Goal: Information Seeking & Learning: Learn about a topic

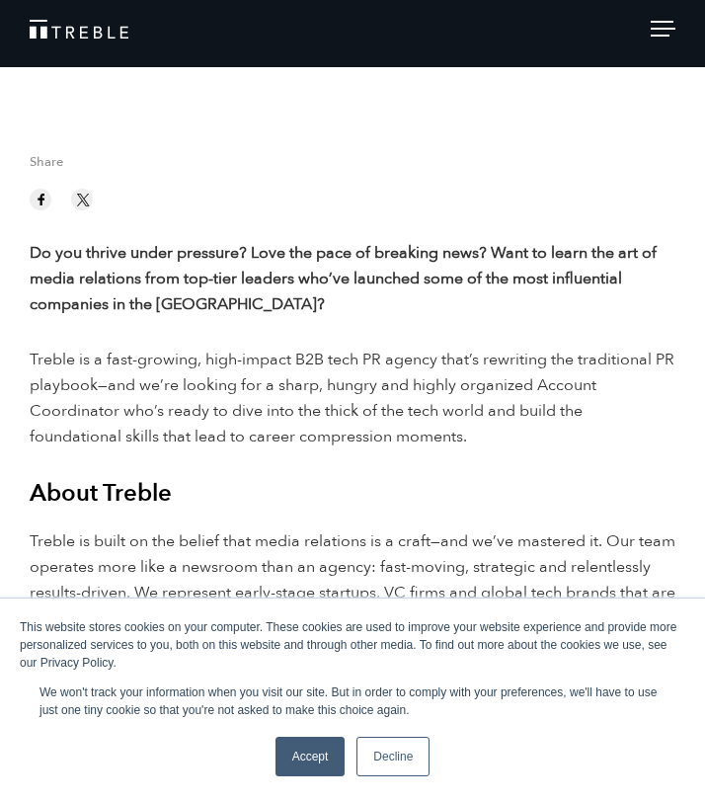
scroll to position [258, 0]
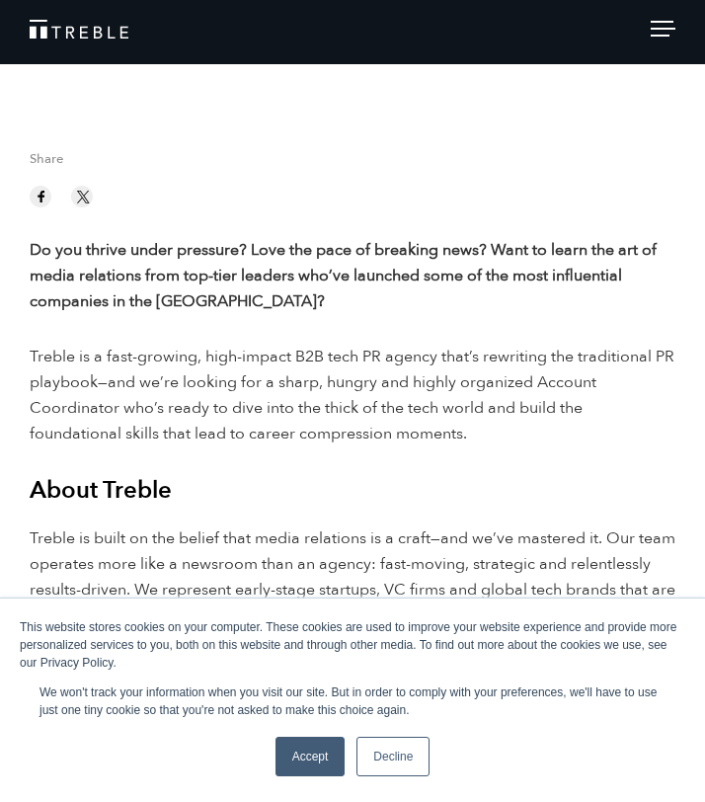
click at [296, 756] on link "Accept" at bounding box center [311, 757] width 70 height 40
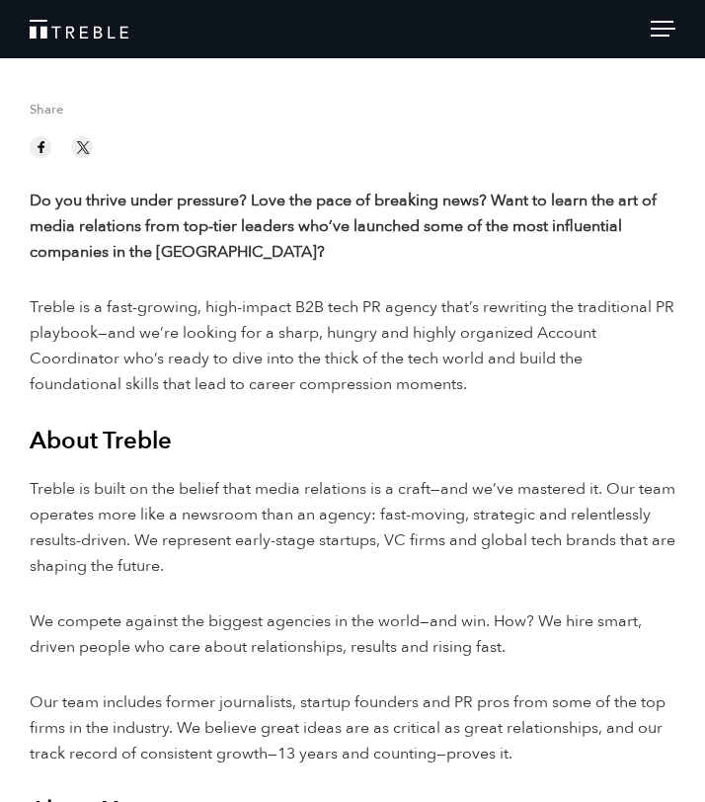
scroll to position [306, 0]
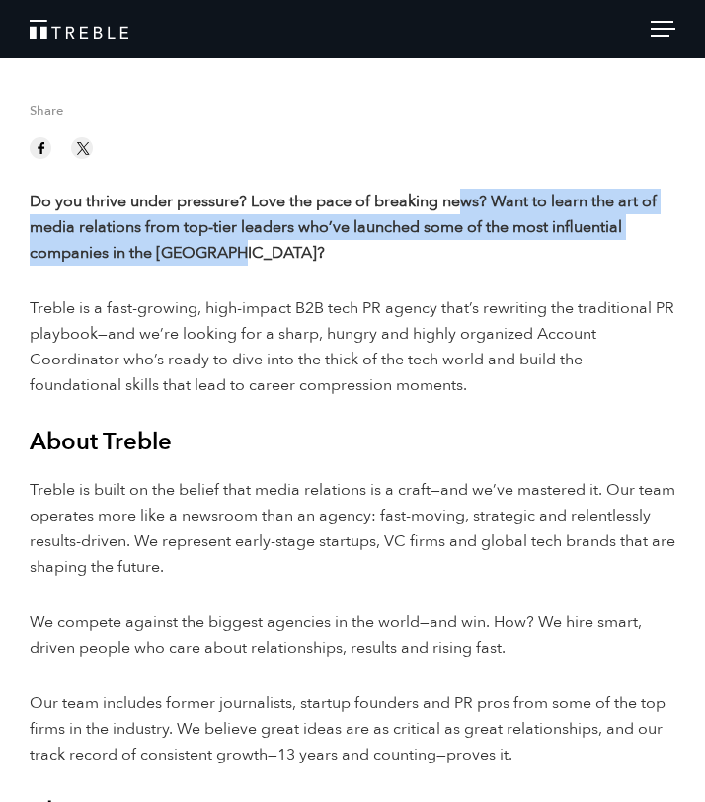
drag, startPoint x: 465, startPoint y: 200, endPoint x: 502, endPoint y: 265, distance: 74.8
click at [502, 265] on p "Do you thrive under pressure? Love the pace of breaking news? Want to learn the…" at bounding box center [353, 227] width 646 height 77
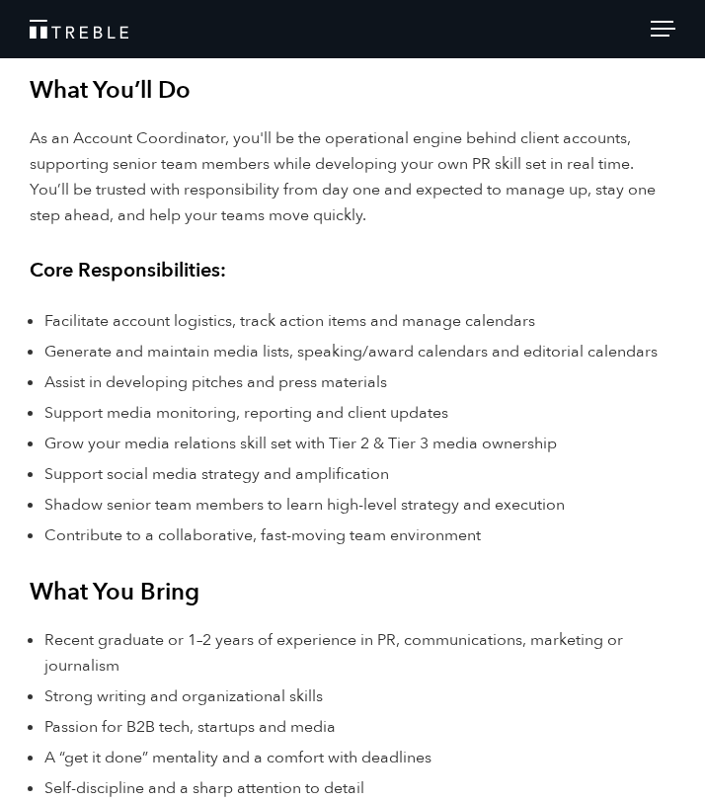
scroll to position [1340, 0]
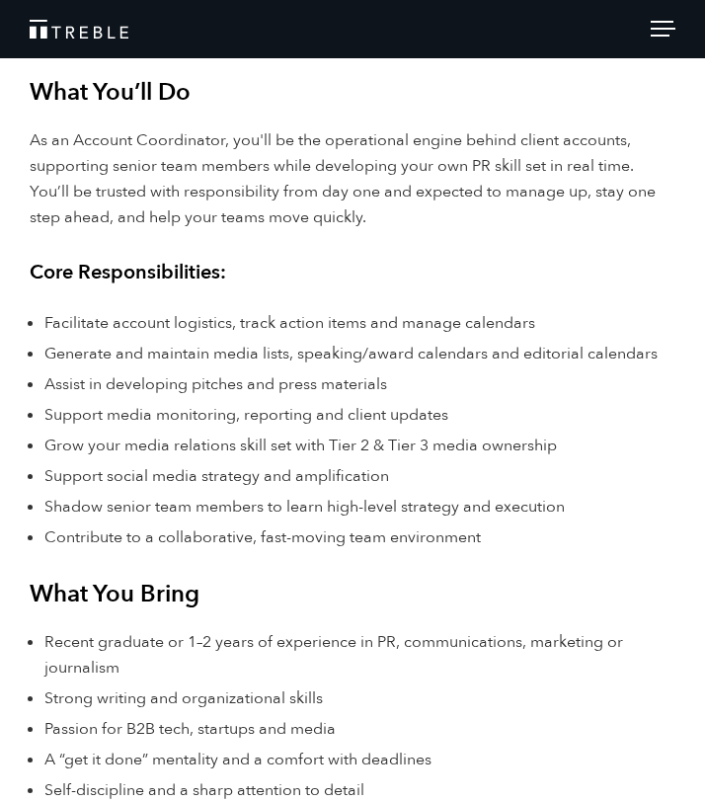
click at [393, 211] on p "As an Account Coordinator, you'll be the operational engine behind client accou…" at bounding box center [353, 178] width 646 height 103
drag, startPoint x: 393, startPoint y: 211, endPoint x: 411, endPoint y: 224, distance: 21.9
click at [411, 224] on p "As an Account Coordinator, you'll be the operational engine behind client accou…" at bounding box center [353, 178] width 646 height 103
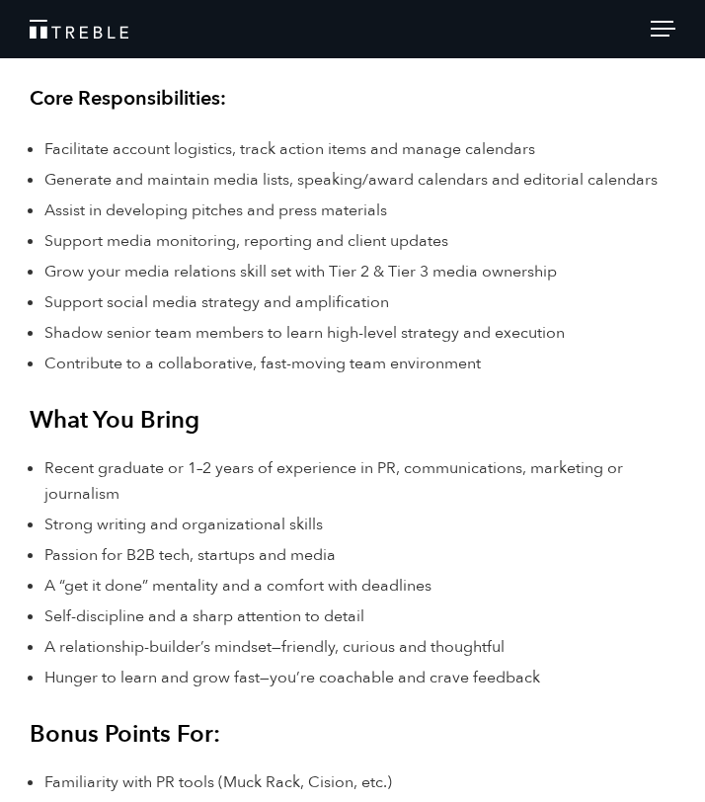
scroll to position [1519, 0]
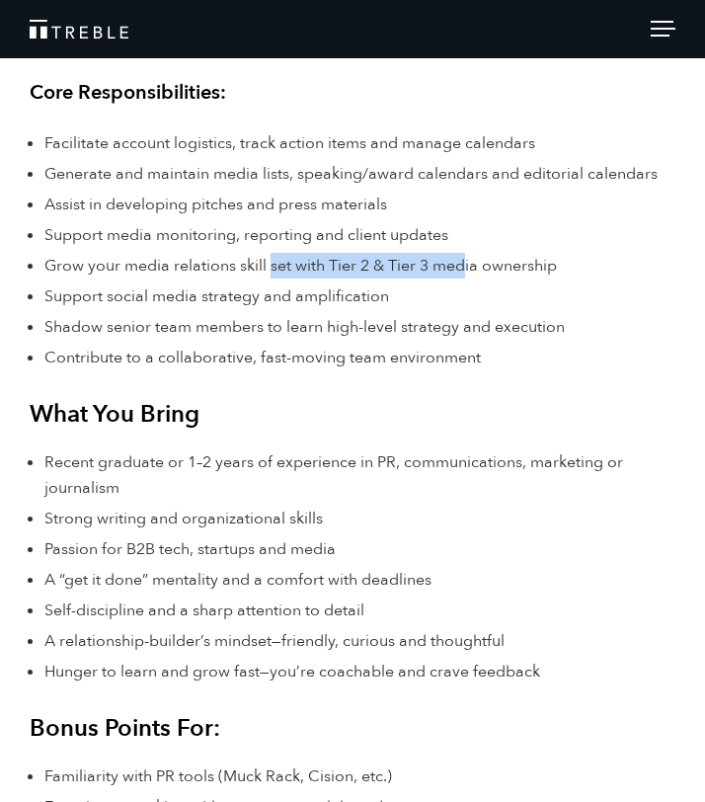
drag, startPoint x: 465, startPoint y: 263, endPoint x: 272, endPoint y: 262, distance: 193.6
click at [272, 261] on span "Grow your media relations skill set with Tier 2 & Tier 3 media ownership" at bounding box center [300, 266] width 513 height 22
click at [272, 262] on span "Grow your media relations skill set with Tier 2 & Tier 3 media ownership" at bounding box center [300, 266] width 513 height 22
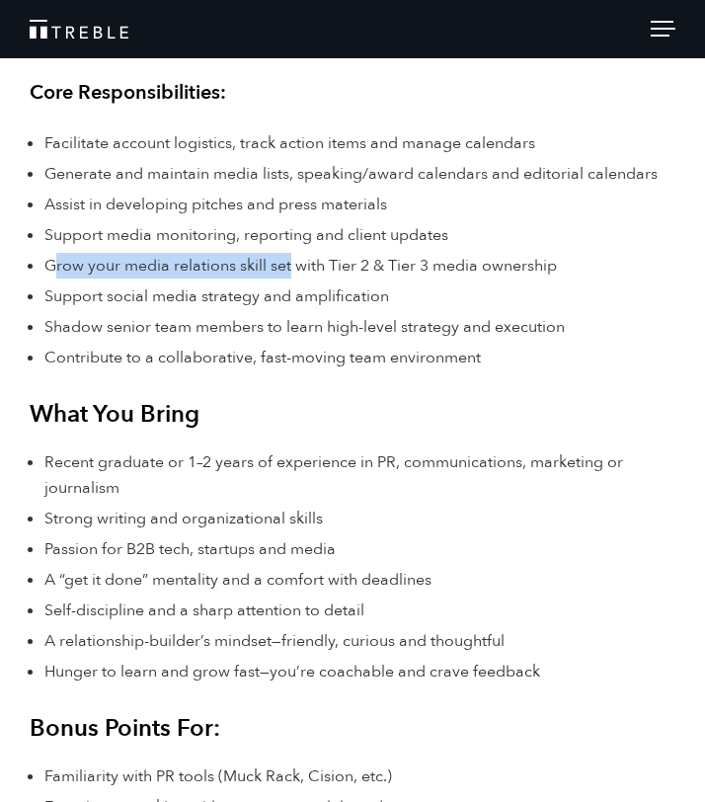
drag, startPoint x: 57, startPoint y: 262, endPoint x: 290, endPoint y: 262, distance: 233.2
click at [290, 262] on span "Grow your media relations skill set with Tier 2 & Tier 3 media ownership" at bounding box center [300, 266] width 513 height 22
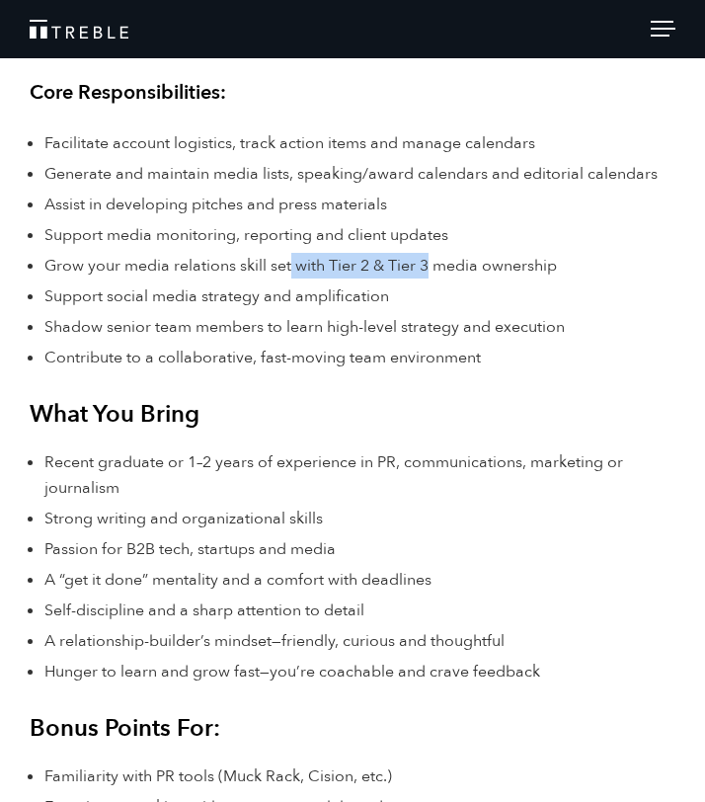
drag, startPoint x: 290, startPoint y: 262, endPoint x: 420, endPoint y: 262, distance: 129.4
click at [420, 262] on span "Grow your media relations skill set with Tier 2 & Tier 3 media ownership" at bounding box center [300, 266] width 513 height 22
drag, startPoint x: 478, startPoint y: 269, endPoint x: 166, endPoint y: 264, distance: 312.2
click at [166, 264] on span "Grow your media relations skill set with Tier 2 & Tier 3 media ownership" at bounding box center [300, 266] width 513 height 22
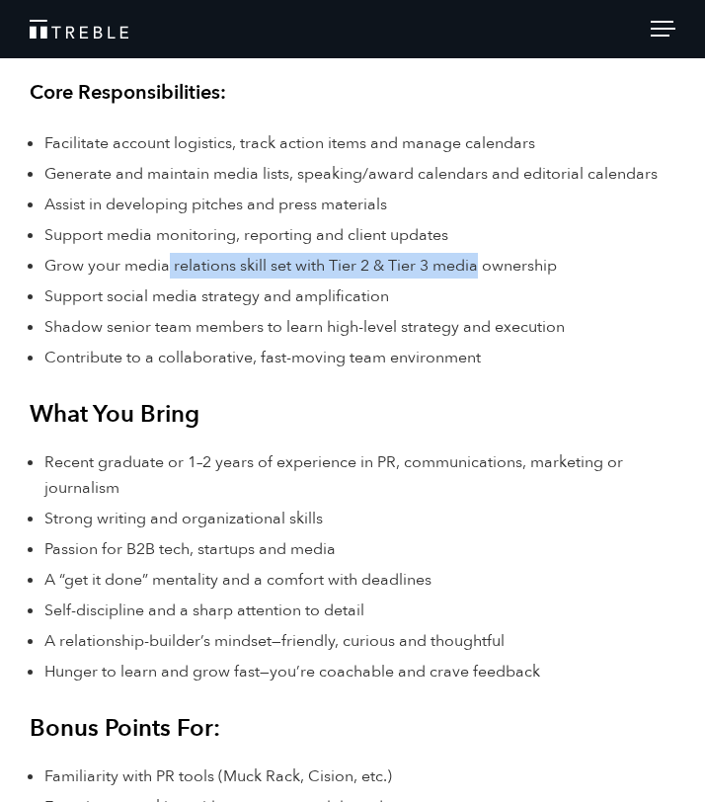
click at [166, 264] on span "Grow your media relations skill set with Tier 2 & Tier 3 media ownership" at bounding box center [300, 266] width 513 height 22
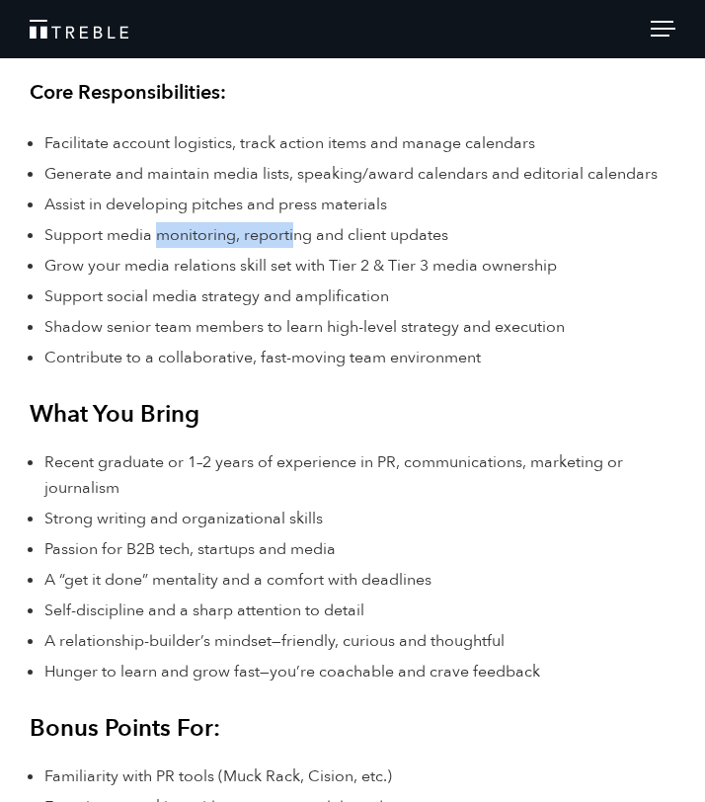
drag, startPoint x: 160, startPoint y: 238, endPoint x: 290, endPoint y: 239, distance: 130.4
click at [290, 239] on span "Support media monitoring, reporting and client updates" at bounding box center [246, 235] width 404 height 22
drag, startPoint x: 314, startPoint y: 214, endPoint x: 330, endPoint y: 210, distance: 16.3
click at [330, 210] on span "Assist in developing pitches and press materials" at bounding box center [215, 205] width 343 height 22
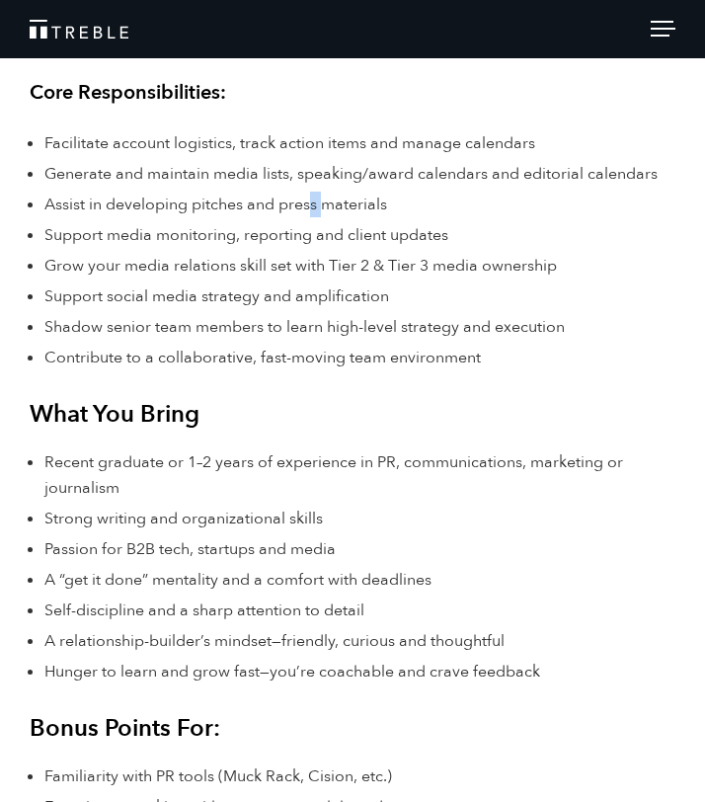
click at [330, 210] on span "Assist in developing pitches and press materials" at bounding box center [215, 205] width 343 height 22
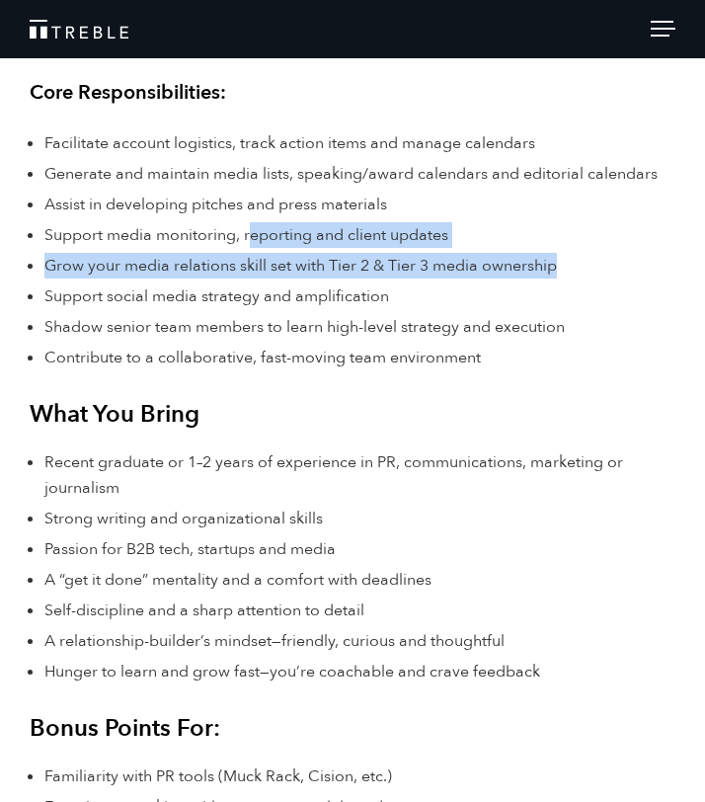
drag, startPoint x: 296, startPoint y: 280, endPoint x: 253, endPoint y: 226, distance: 68.8
click at [253, 226] on ul "Facilitate account logistics, track action items and manage calendars Generate …" at bounding box center [359, 250] width 631 height 240
click at [253, 226] on span "Support media monitoring, reporting and client updates" at bounding box center [246, 235] width 404 height 22
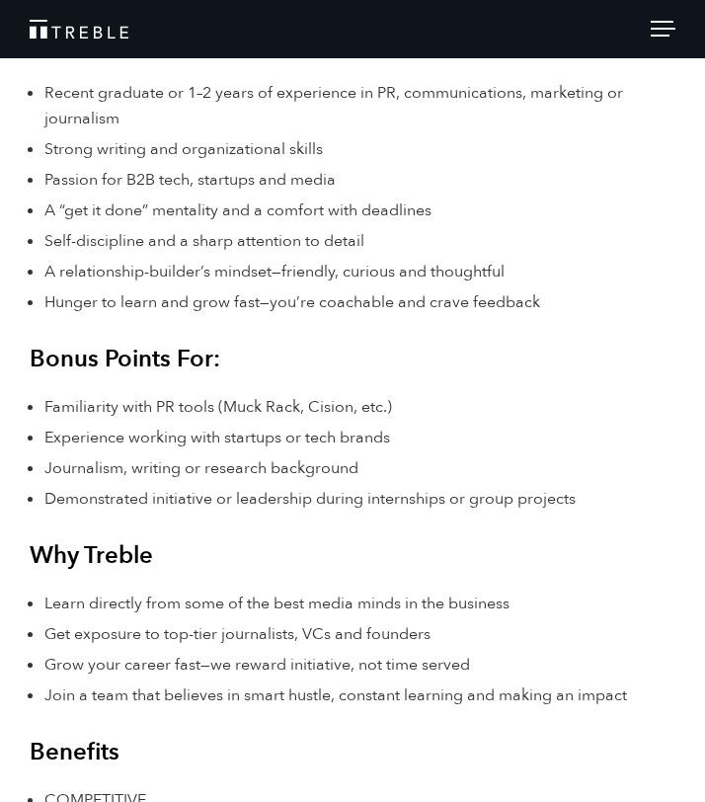
scroll to position [1884, 0]
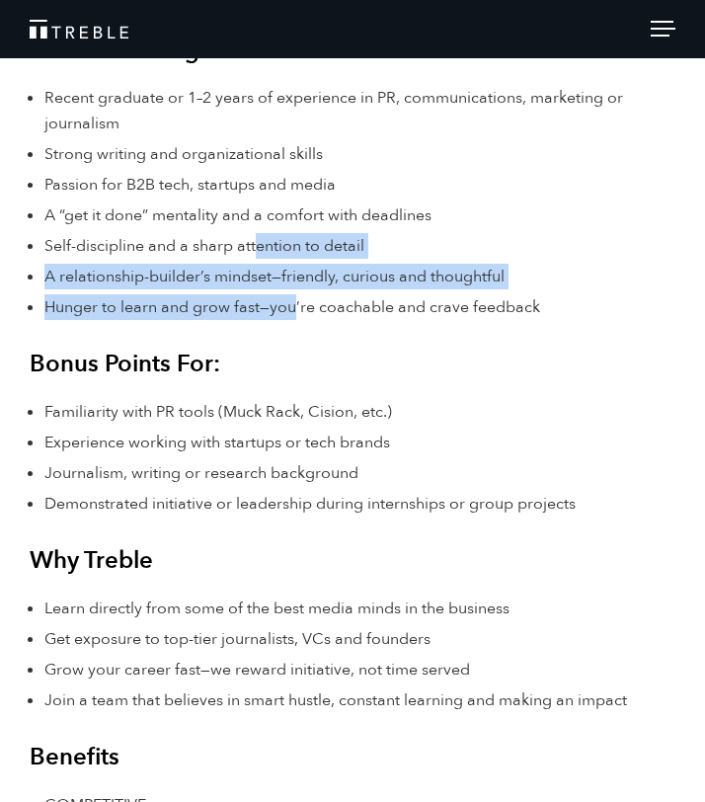
drag, startPoint x: 254, startPoint y: 235, endPoint x: 294, endPoint y: 301, distance: 77.6
click at [294, 301] on ul "Recent graduate or 1–2 years of experience in PR, communications, marketing or …" at bounding box center [359, 202] width 631 height 235
click at [293, 301] on span "Hunger to learn and grow fast—you’re coachable and crave feedback" at bounding box center [292, 307] width 496 height 22
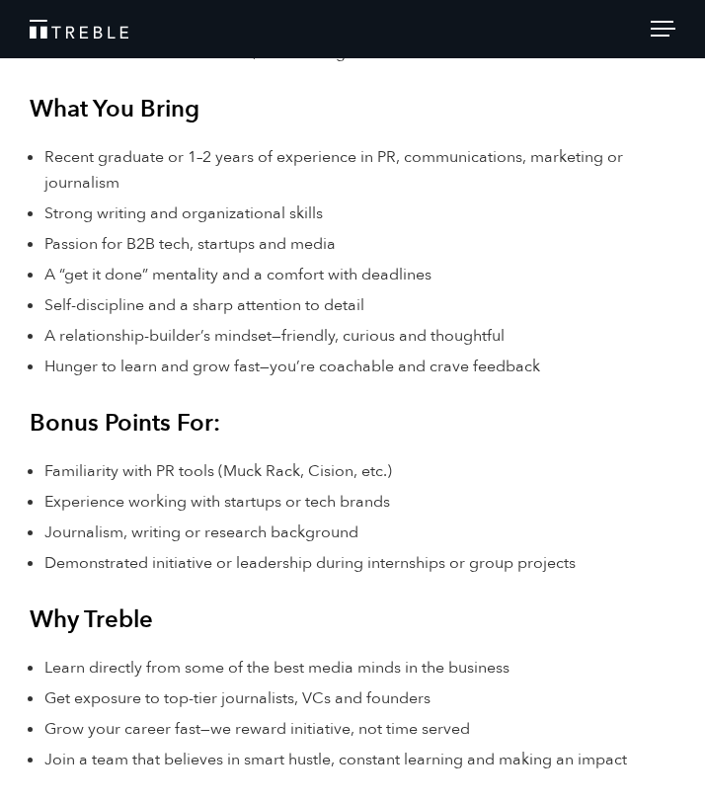
scroll to position [1807, 0]
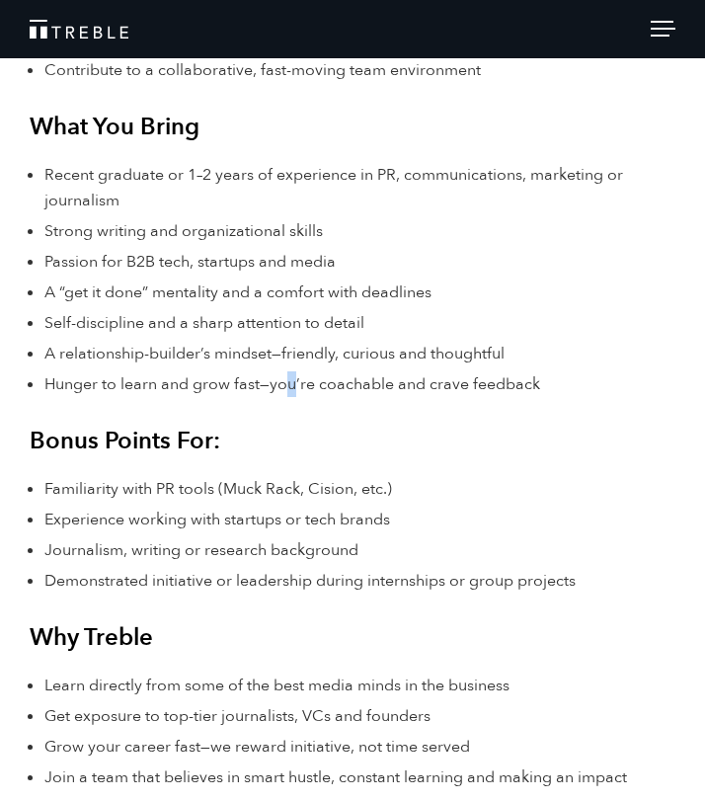
drag, startPoint x: 292, startPoint y: 396, endPoint x: 286, endPoint y: 382, distance: 15.5
click at [286, 382] on li "Hunger to learn and grow fast—you’re coachable and crave feedback" at bounding box center [359, 384] width 631 height 26
click at [286, 381] on span "Hunger to learn and grow fast—you’re coachable and crave feedback" at bounding box center [292, 384] width 496 height 22
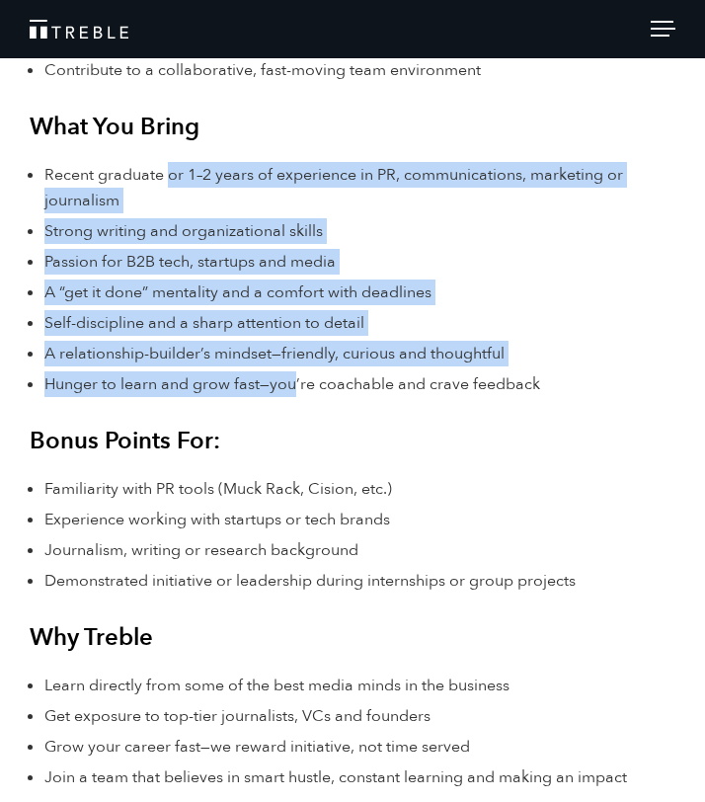
drag, startPoint x: 166, startPoint y: 172, endPoint x: 294, endPoint y: 379, distance: 244.0
click at [294, 379] on ul "Recent graduate or 1–2 years of experience in PR, communications, marketing or …" at bounding box center [359, 279] width 631 height 235
click at [294, 378] on span "Hunger to learn and grow fast—you’re coachable and crave feedback" at bounding box center [292, 384] width 496 height 22
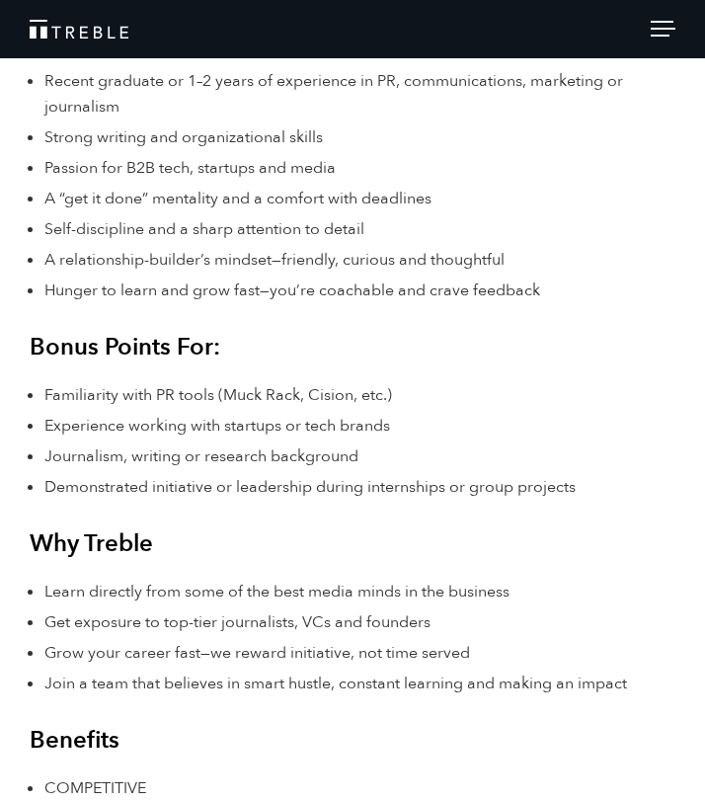
scroll to position [1894, 0]
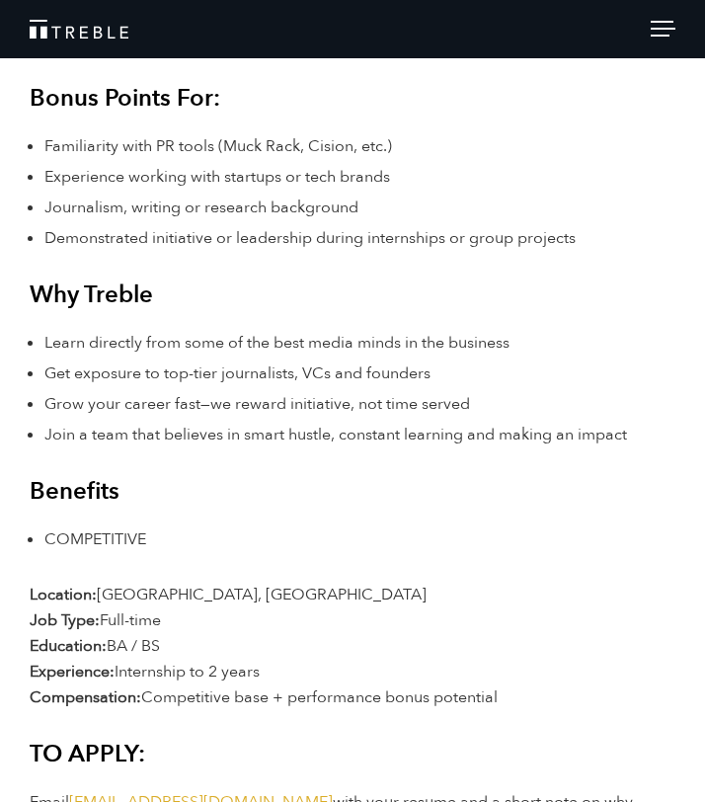
scroll to position [2157, 0]
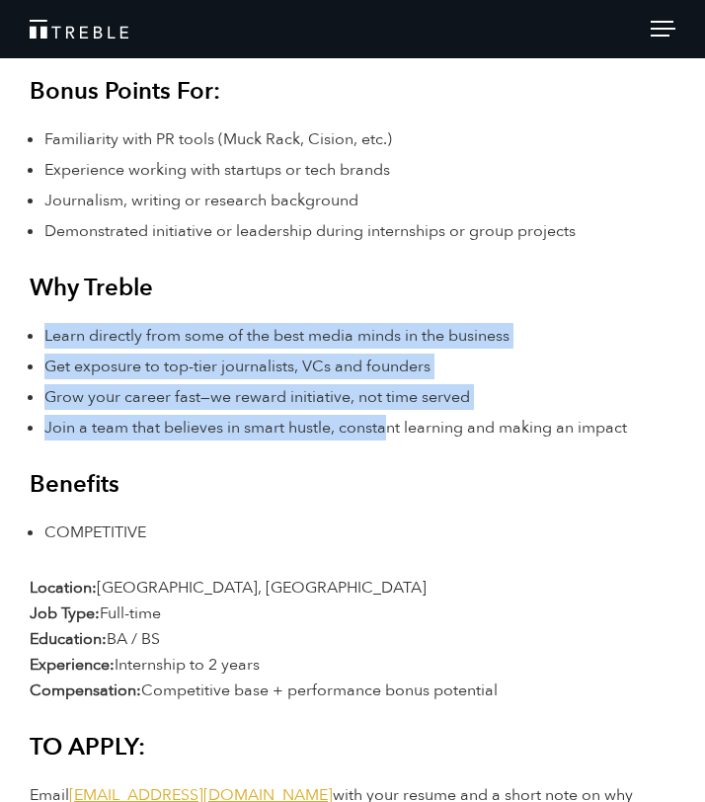
drag, startPoint x: 363, startPoint y: 317, endPoint x: 385, endPoint y: 436, distance: 120.7
click at [385, 436] on span "Join a team that believes in smart hustle, constant learning and making an impa…" at bounding box center [335, 428] width 583 height 22
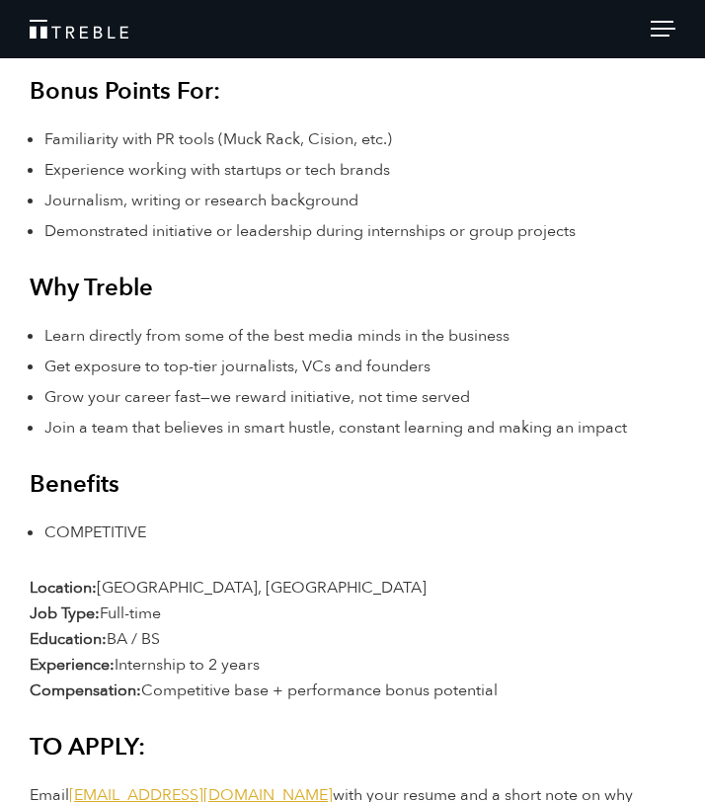
scroll to position [2236, 0]
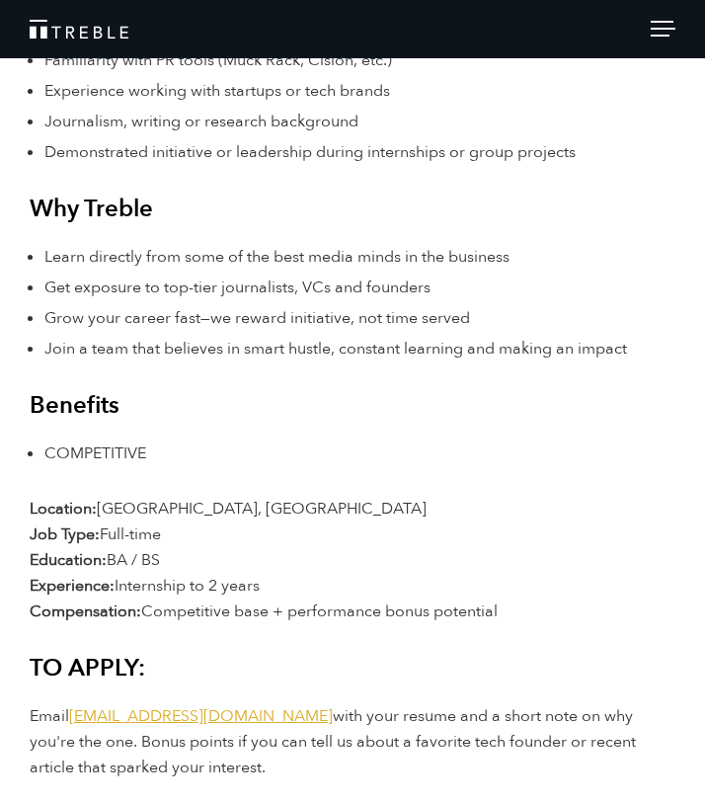
drag, startPoint x: 385, startPoint y: 436, endPoint x: 382, endPoint y: 410, distance: 25.9
click at [382, 411] on h3 "Benefits" at bounding box center [353, 406] width 646 height 30
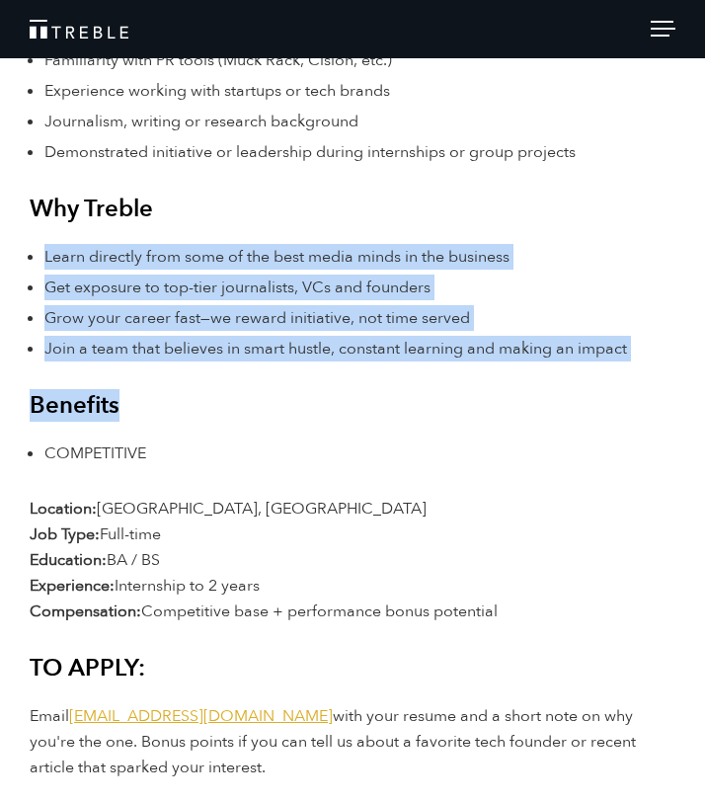
drag, startPoint x: 382, startPoint y: 411, endPoint x: 290, endPoint y: 219, distance: 212.5
click at [290, 219] on h3 "Why Treble" at bounding box center [353, 210] width 646 height 30
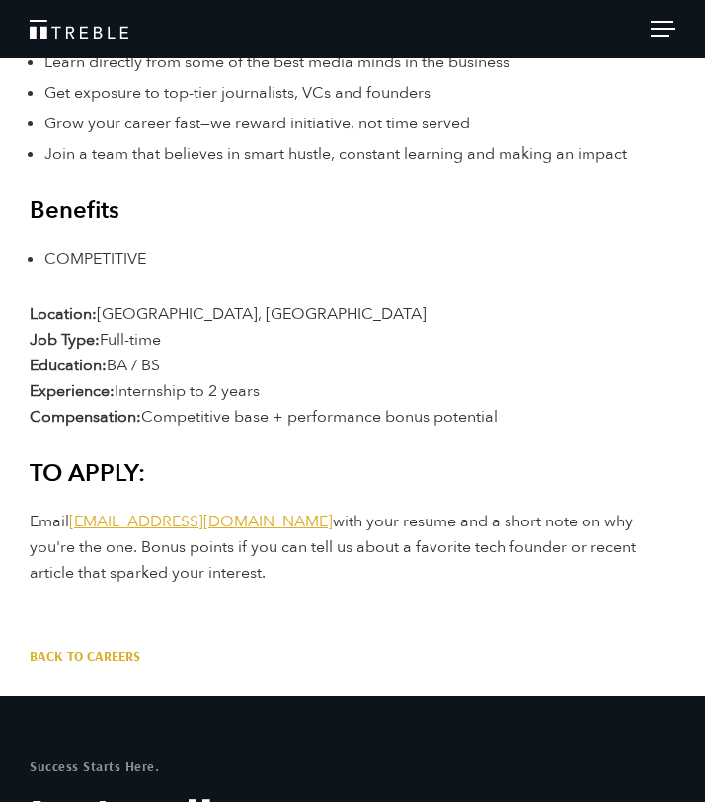
scroll to position [2427, 0]
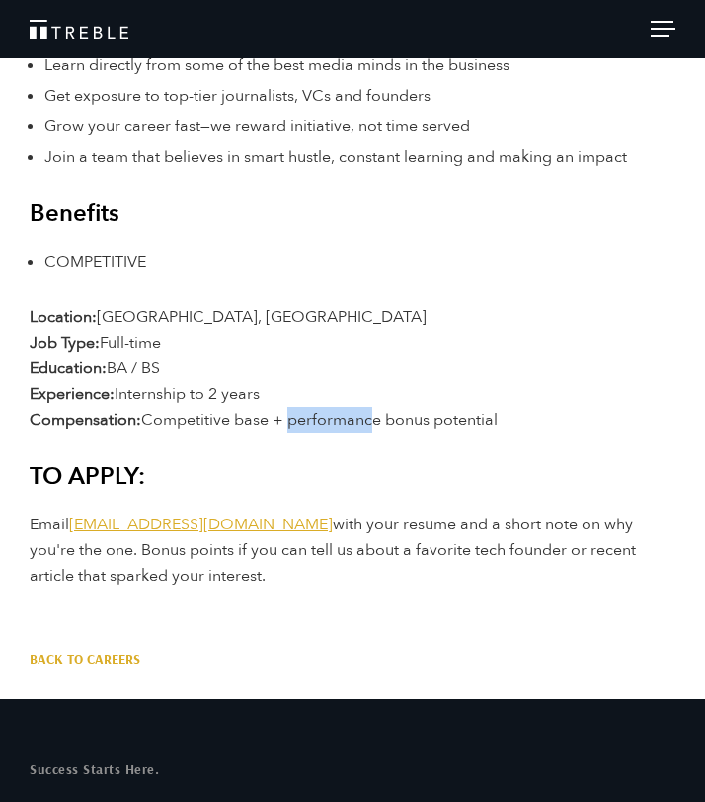
drag, startPoint x: 284, startPoint y: 422, endPoint x: 362, endPoint y: 426, distance: 78.1
click at [362, 426] on span "Competitive base + performance bonus potential" at bounding box center [319, 420] width 357 height 22
click at [363, 426] on span "Competitive base + performance bonus potential" at bounding box center [319, 420] width 357 height 22
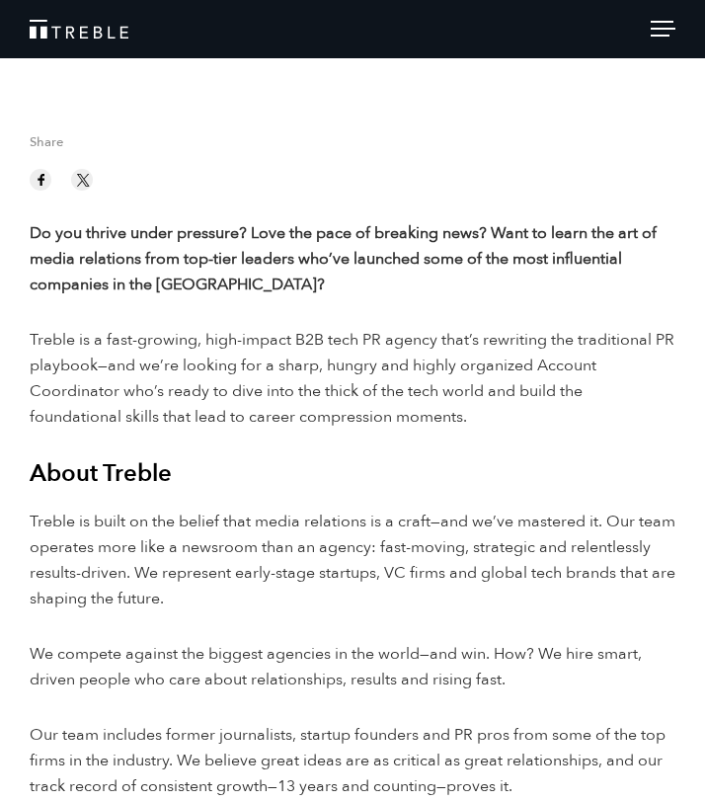
scroll to position [0, 0]
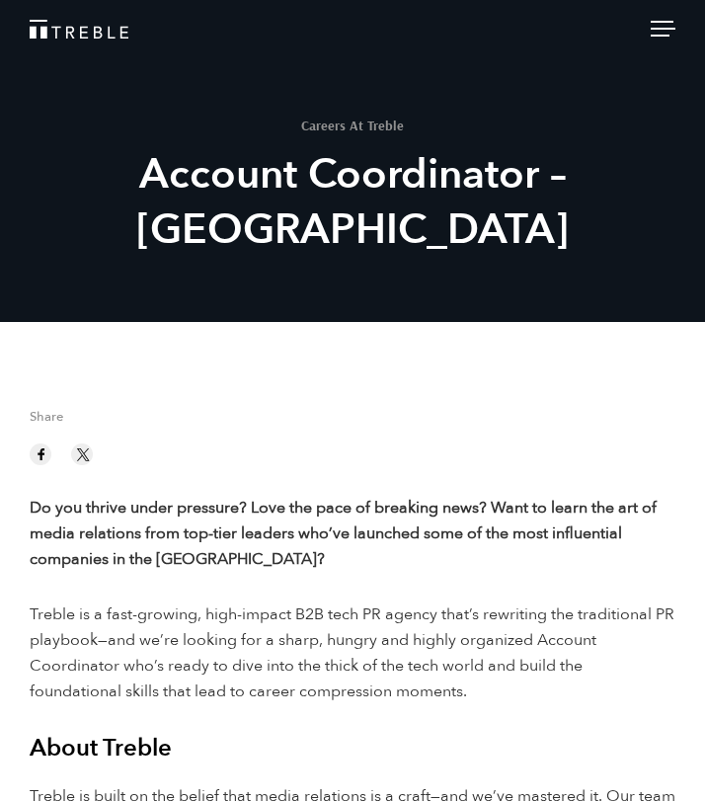
click at [664, 25] on div at bounding box center [663, 32] width 25 height 22
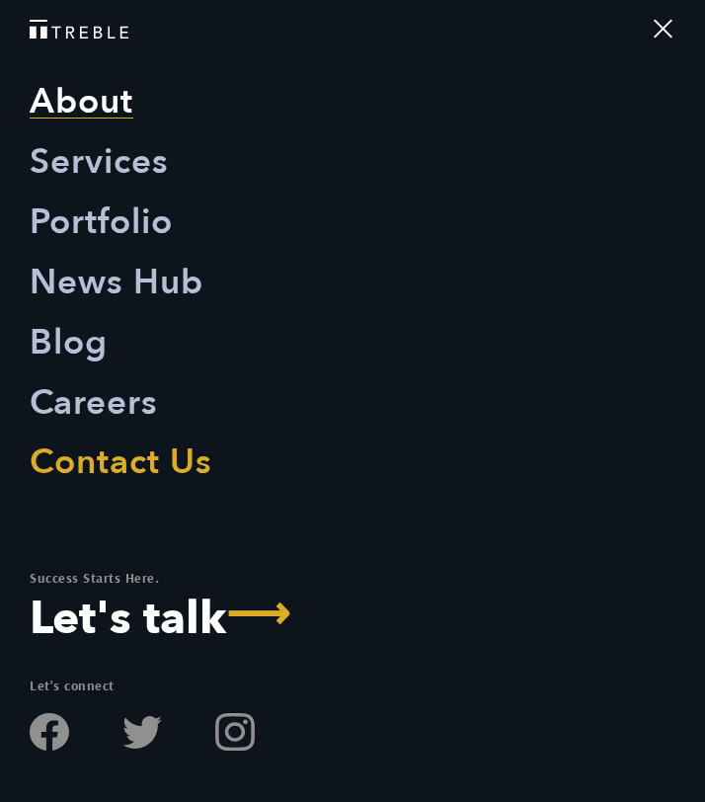
click at [119, 98] on link "About" at bounding box center [82, 102] width 104 height 60
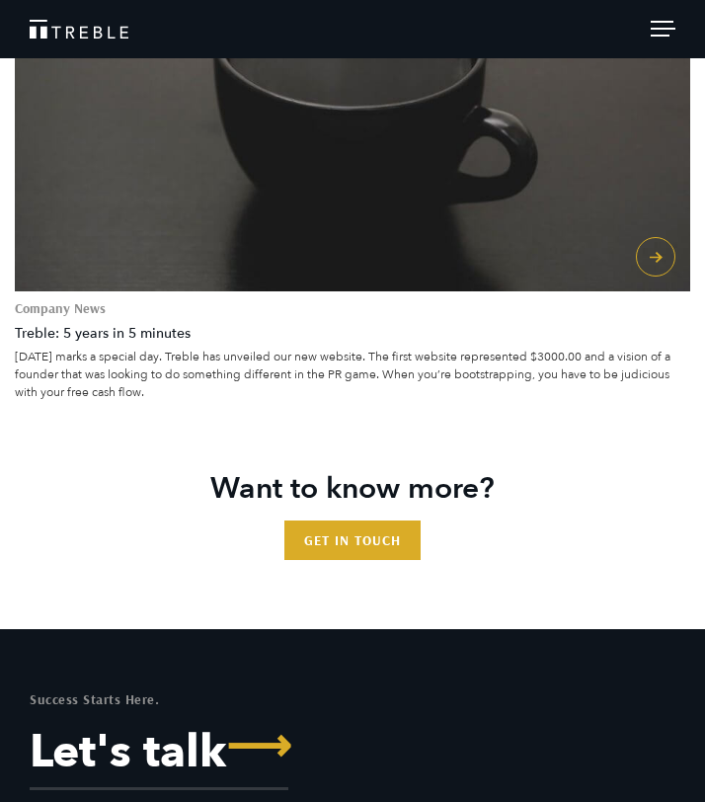
scroll to position [8613, 0]
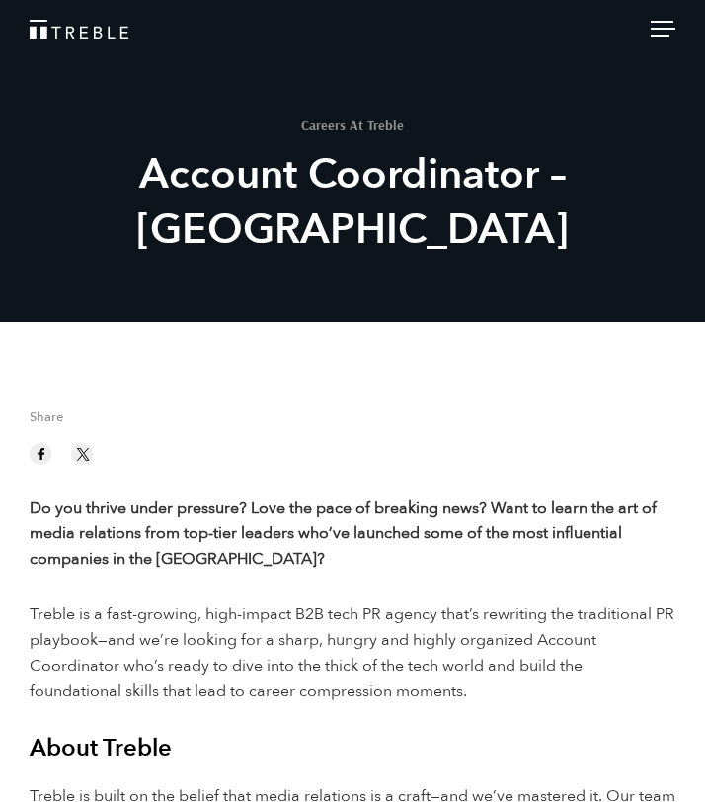
click at [659, 35] on span at bounding box center [660, 36] width 19 height 2
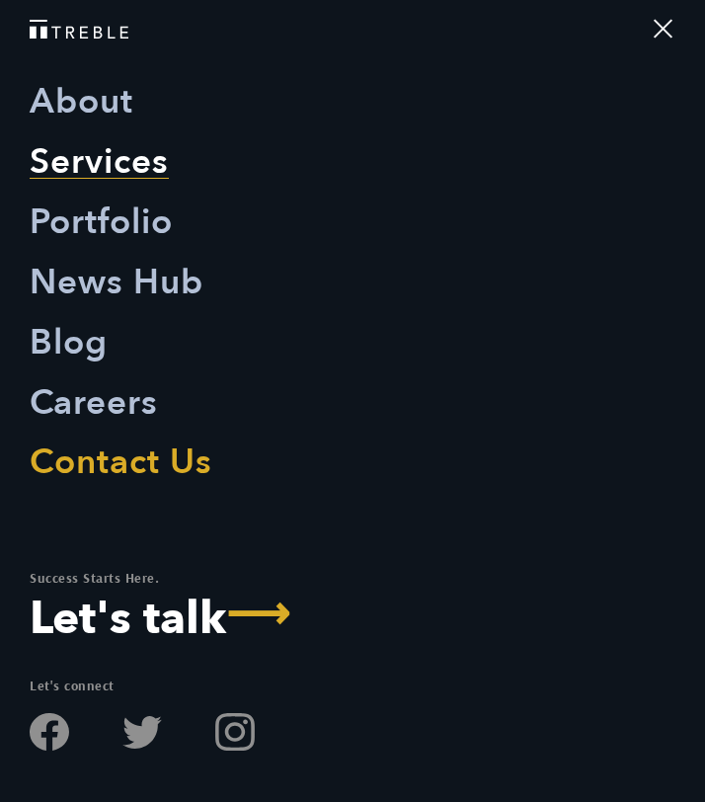
click at [124, 186] on link "Services" at bounding box center [99, 162] width 139 height 60
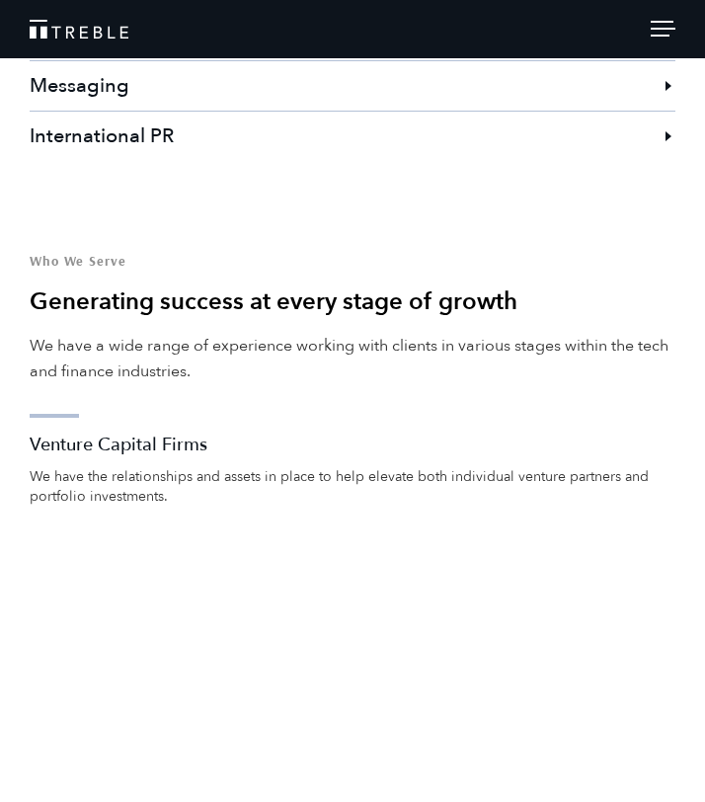
scroll to position [2714, 0]
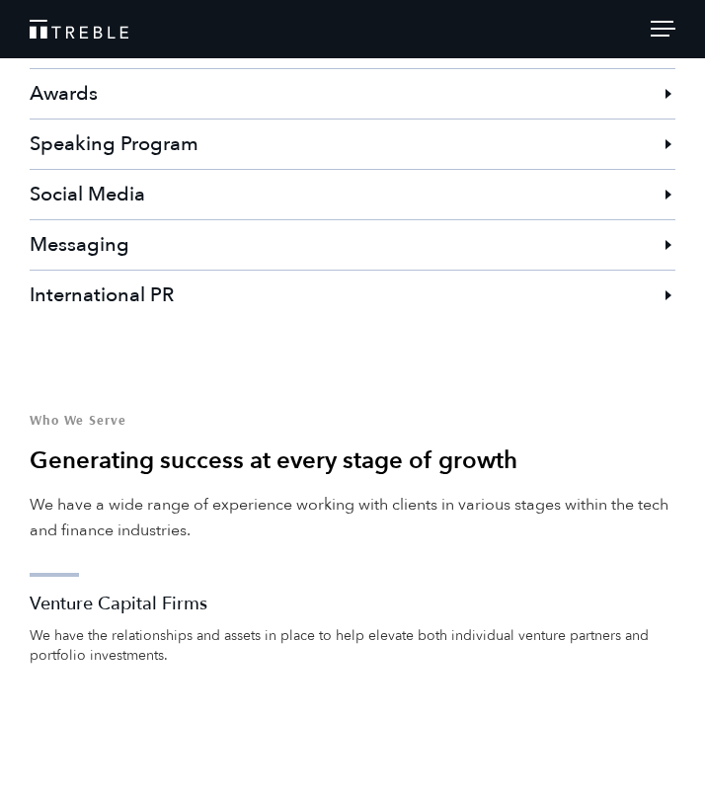
click at [661, 32] on div at bounding box center [663, 32] width 25 height 22
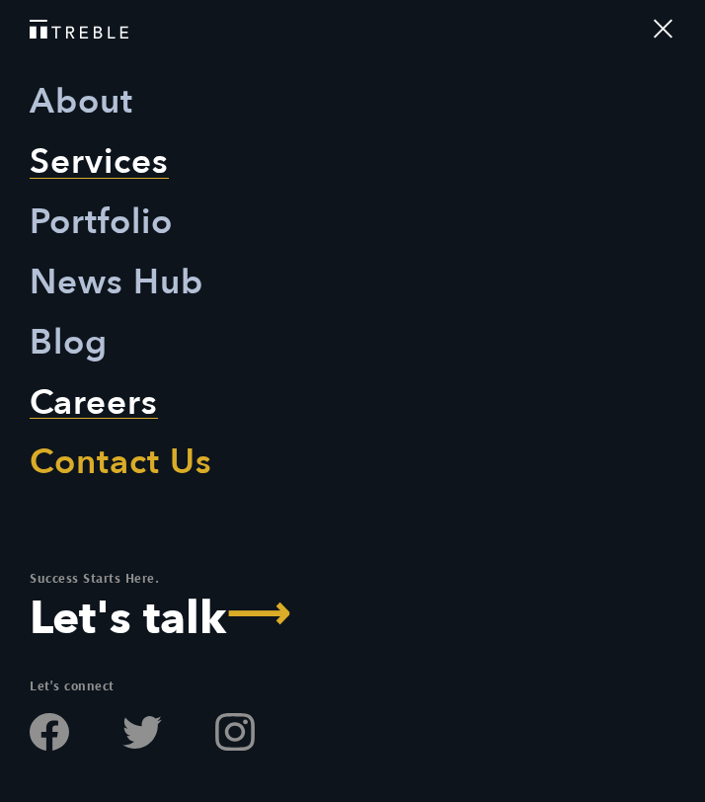
click at [97, 426] on link "Careers" at bounding box center [94, 403] width 128 height 60
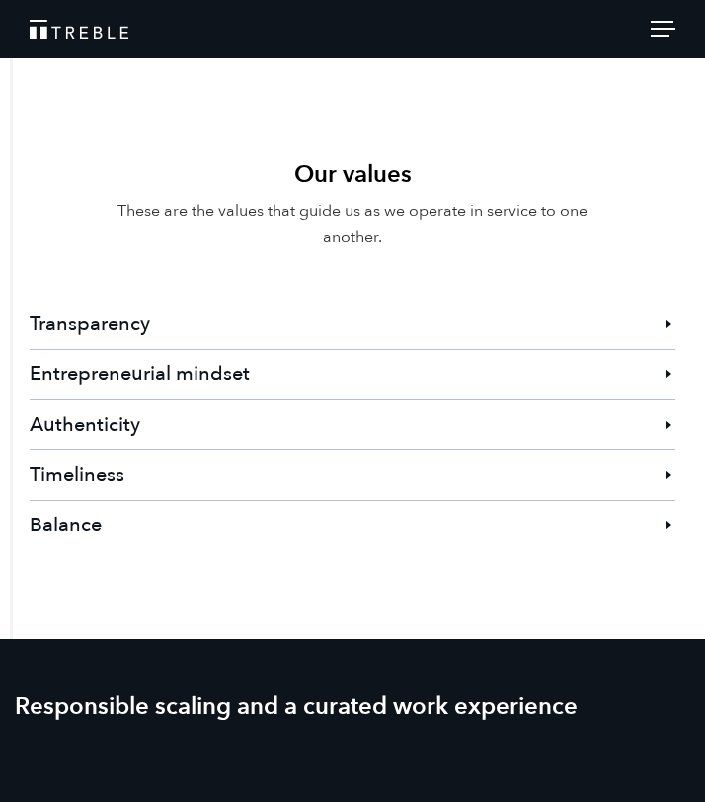
scroll to position [1482, 0]
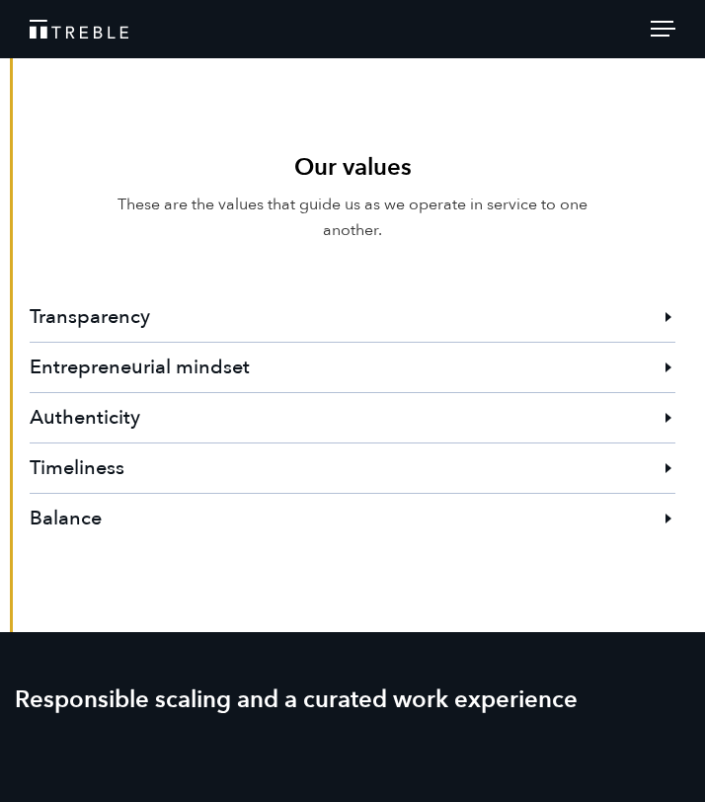
click at [160, 292] on h3 "Transparency" at bounding box center [353, 316] width 646 height 49
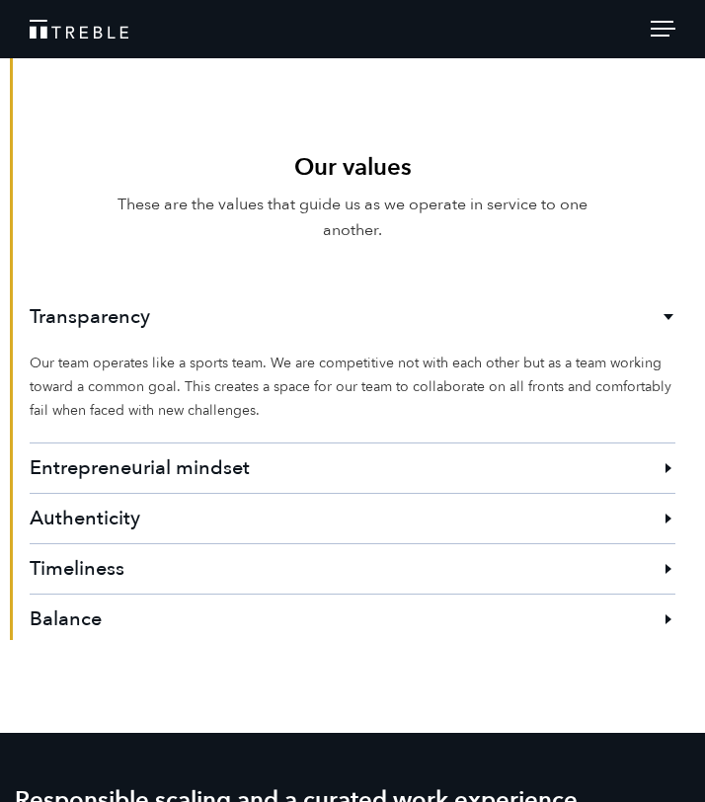
click at [160, 292] on h3 "Transparency" at bounding box center [353, 316] width 646 height 49
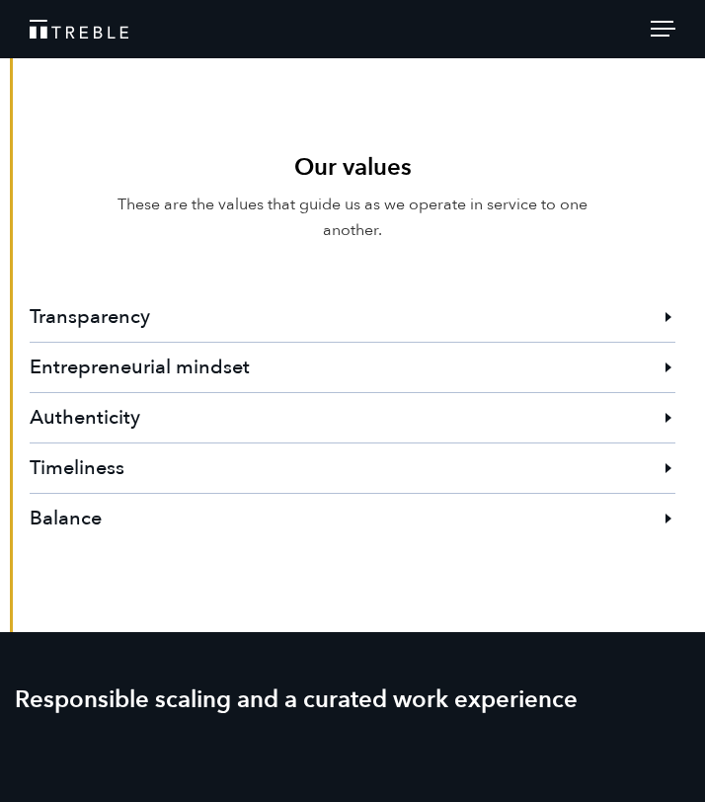
click at [160, 343] on h3 "Entrepreneurial mindset" at bounding box center [353, 367] width 646 height 49
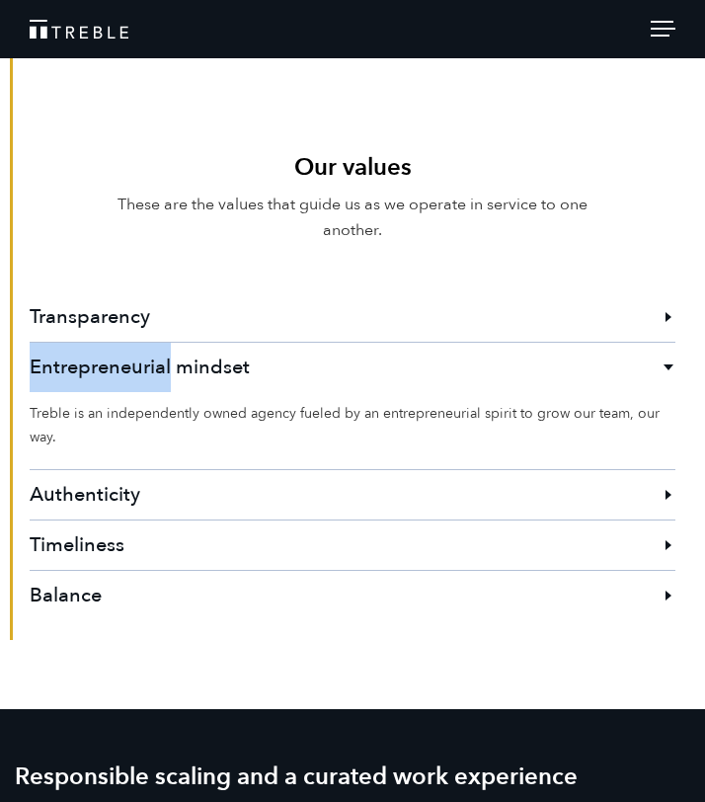
click at [160, 343] on h3 "Entrepreneurial mindset" at bounding box center [353, 367] width 646 height 49
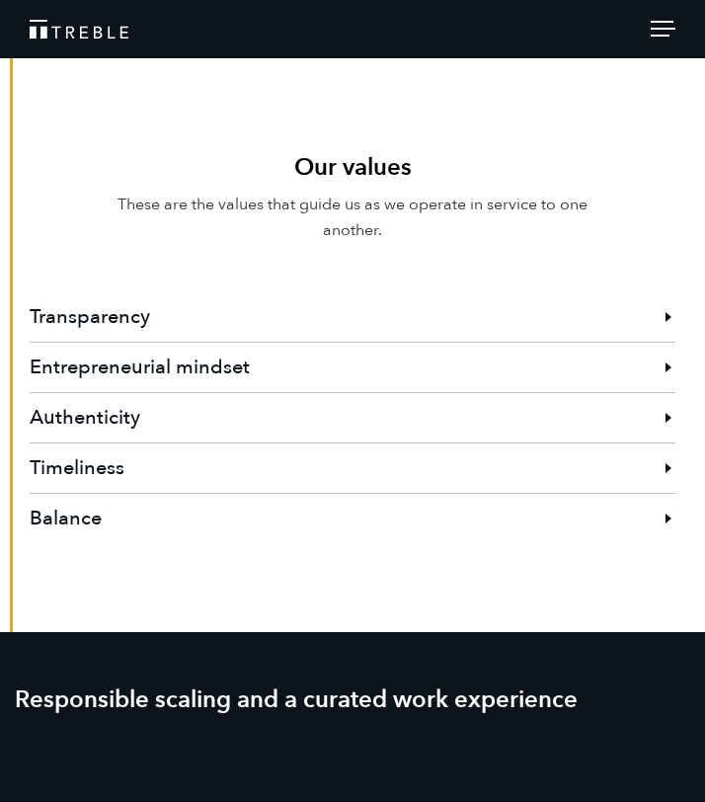
click at [160, 393] on h3 "Authenticity" at bounding box center [353, 417] width 646 height 49
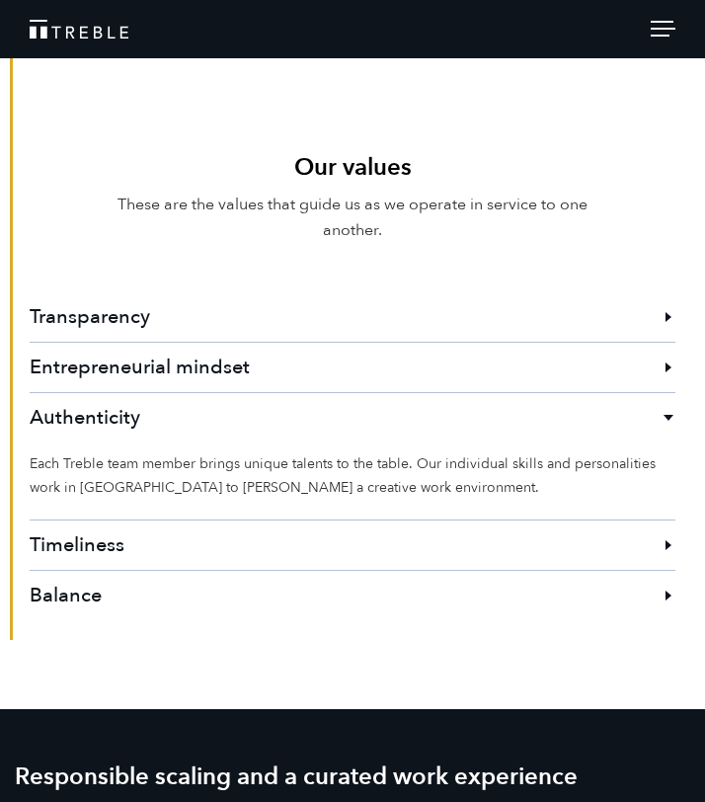
click at [162, 393] on h3 "Authenticity" at bounding box center [353, 417] width 646 height 49
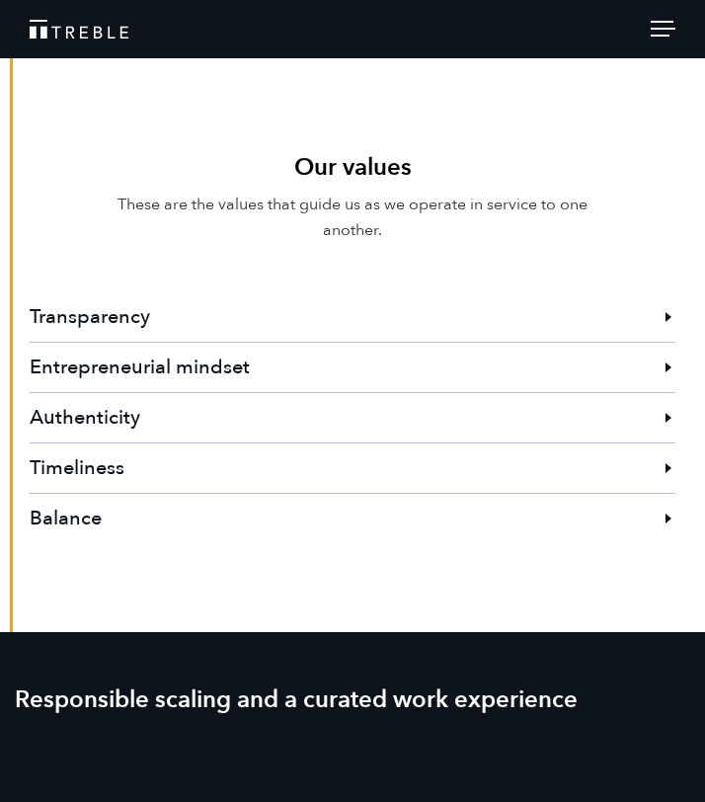
click at [154, 444] on h3 "Timeliness" at bounding box center [353, 468] width 646 height 49
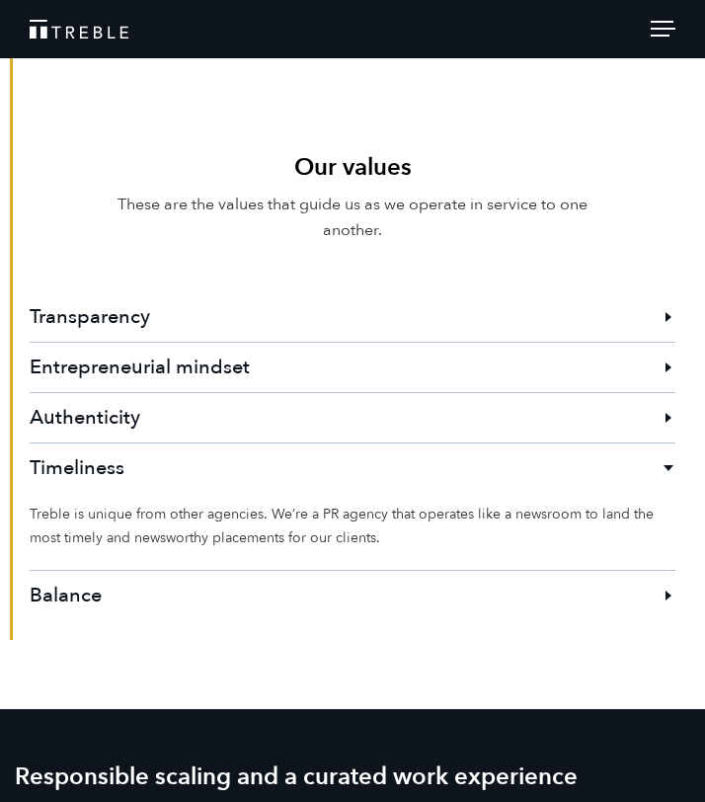
click at [154, 444] on h3 "Timeliness" at bounding box center [353, 468] width 646 height 49
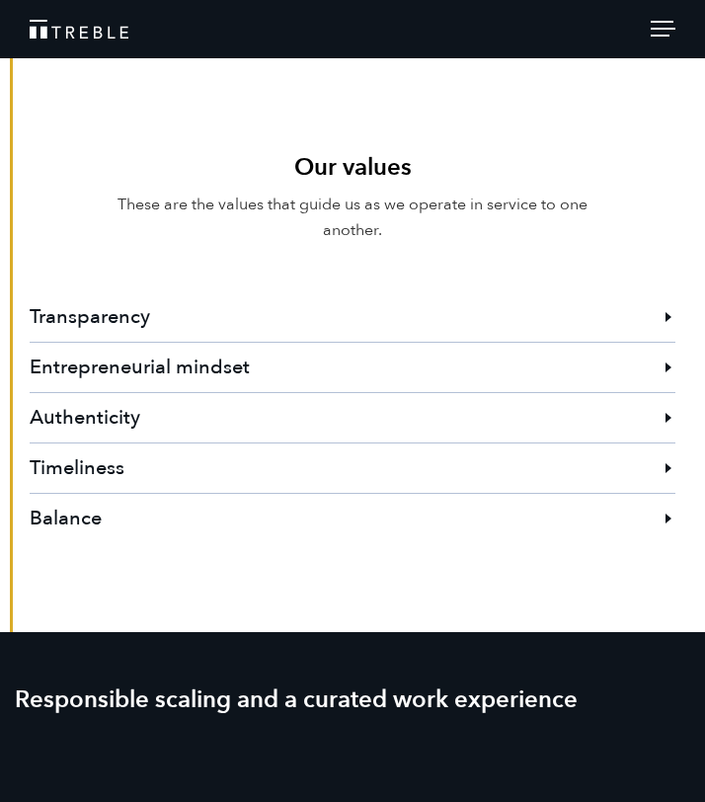
click at [154, 494] on h3 "Balance" at bounding box center [353, 518] width 646 height 49
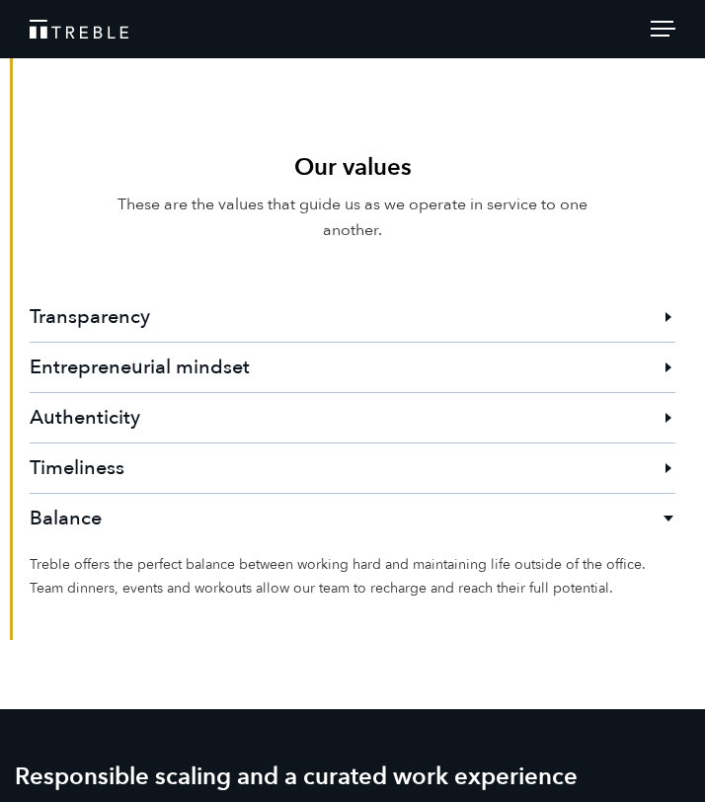
click at [154, 494] on h3 "Balance" at bounding box center [353, 518] width 646 height 49
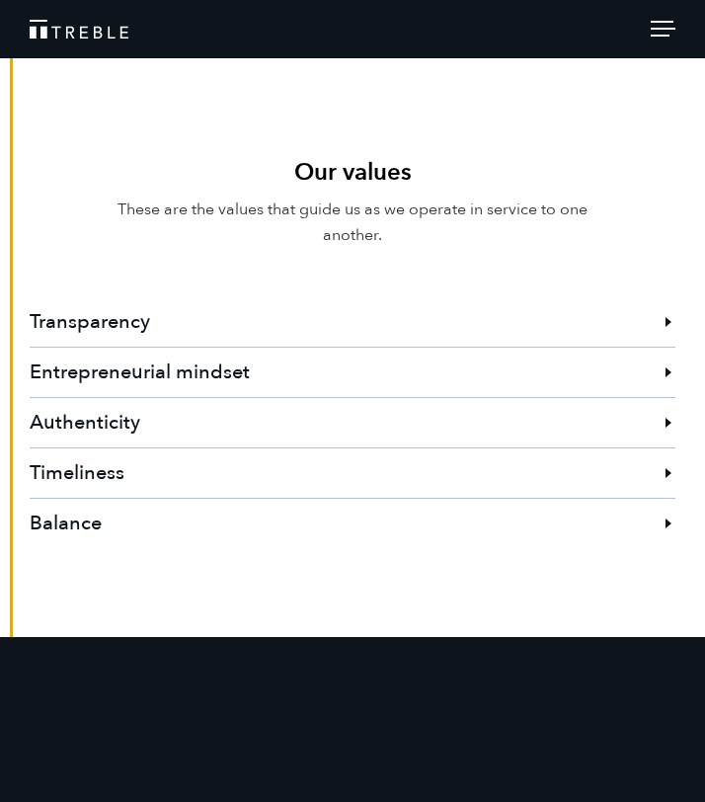
scroll to position [1365, 0]
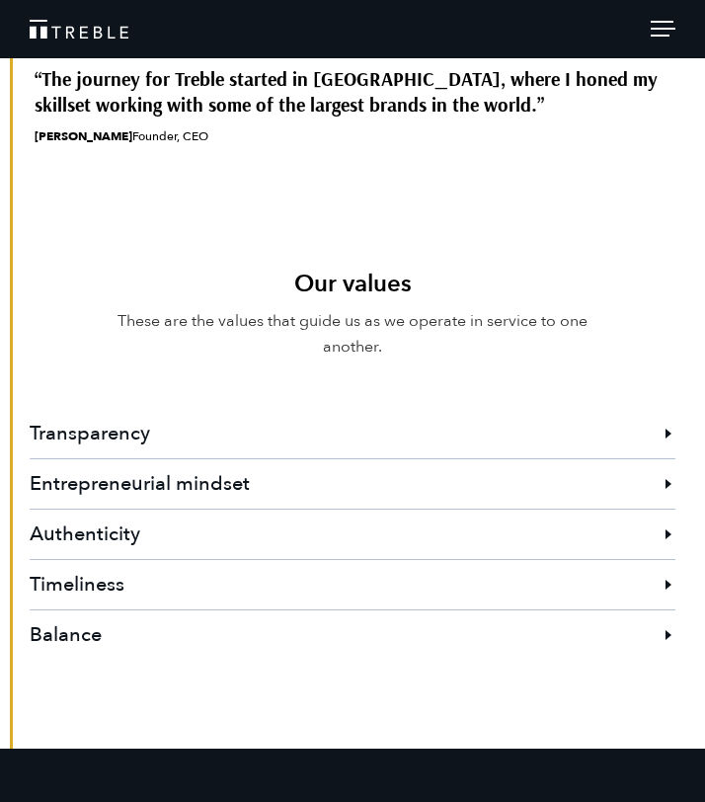
click at [182, 459] on h3 "Entrepreneurial mindset" at bounding box center [353, 483] width 646 height 49
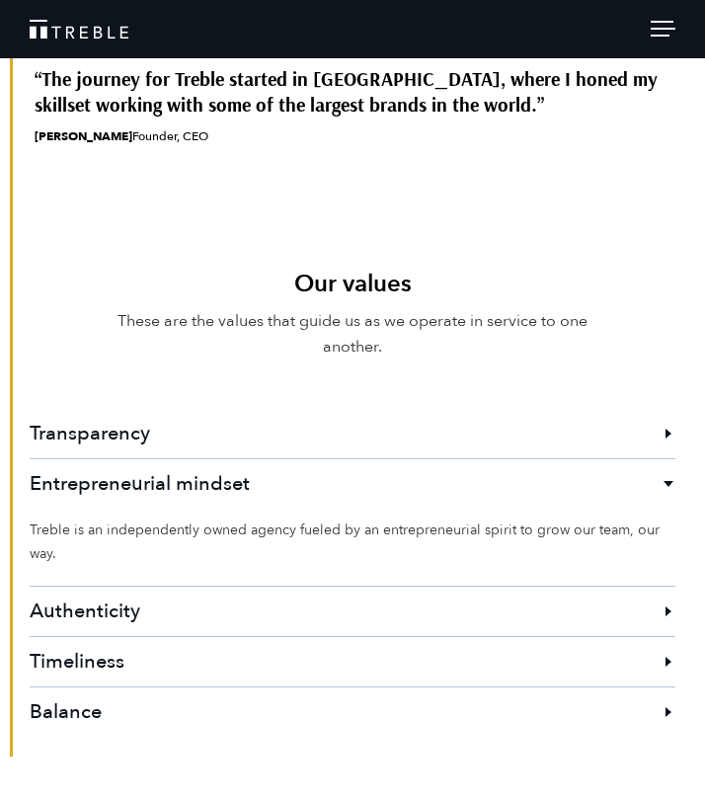
click at [182, 459] on h3 "Entrepreneurial mindset" at bounding box center [353, 483] width 646 height 49
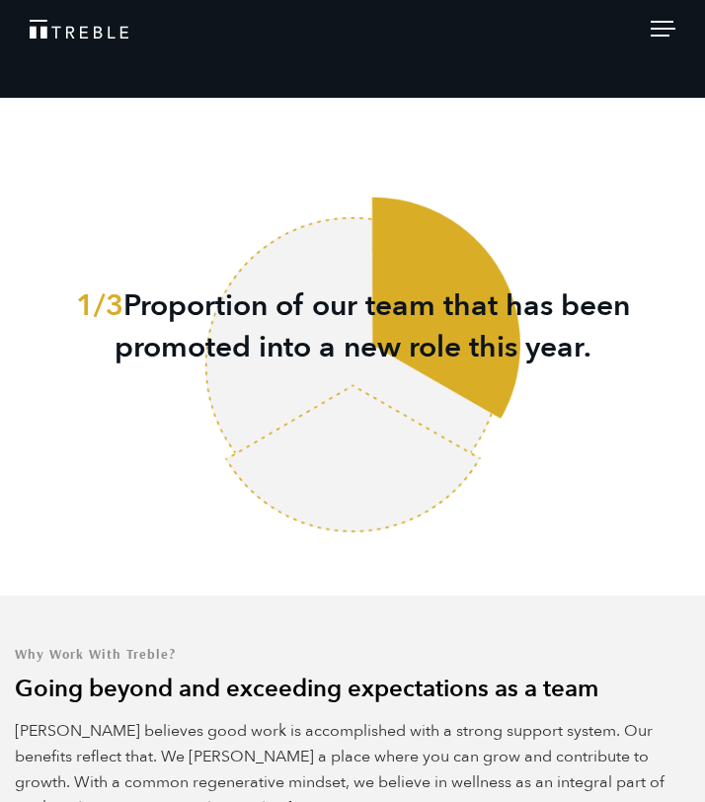
scroll to position [3131, 0]
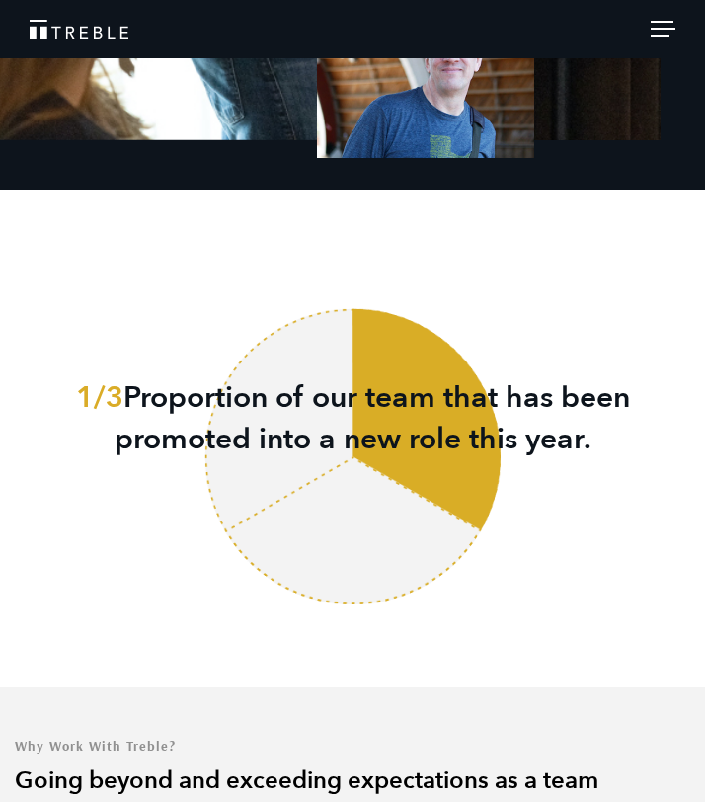
click at [667, 22] on span at bounding box center [662, 22] width 23 height 2
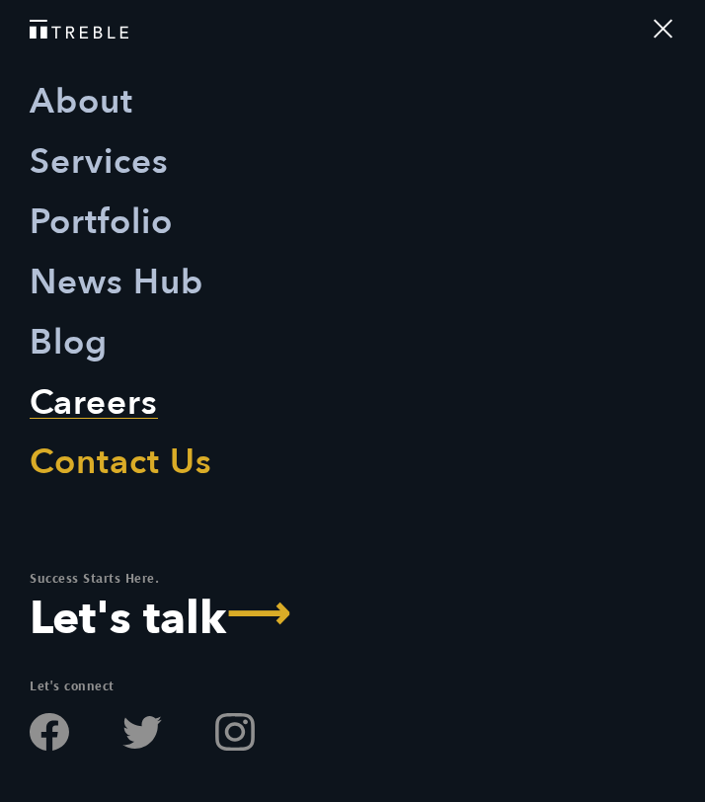
click at [667, 19] on nav "About Services Portfolio News Hub Blog Careers Contact Us Success Starts Here. …" at bounding box center [352, 401] width 705 height 802
click at [664, 25] on div at bounding box center [663, 32] width 25 height 22
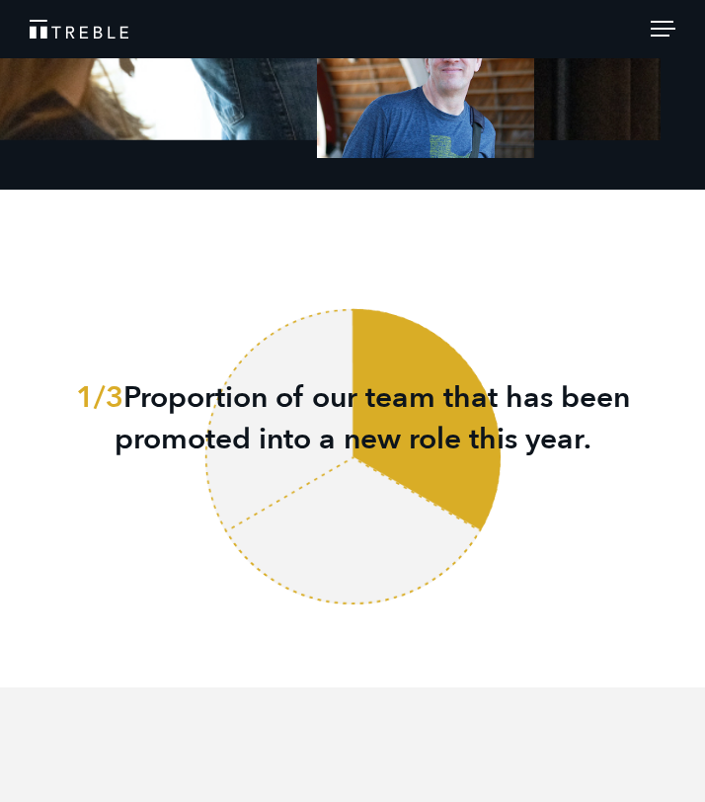
click at [652, 41] on div at bounding box center [663, 32] width 25 height 22
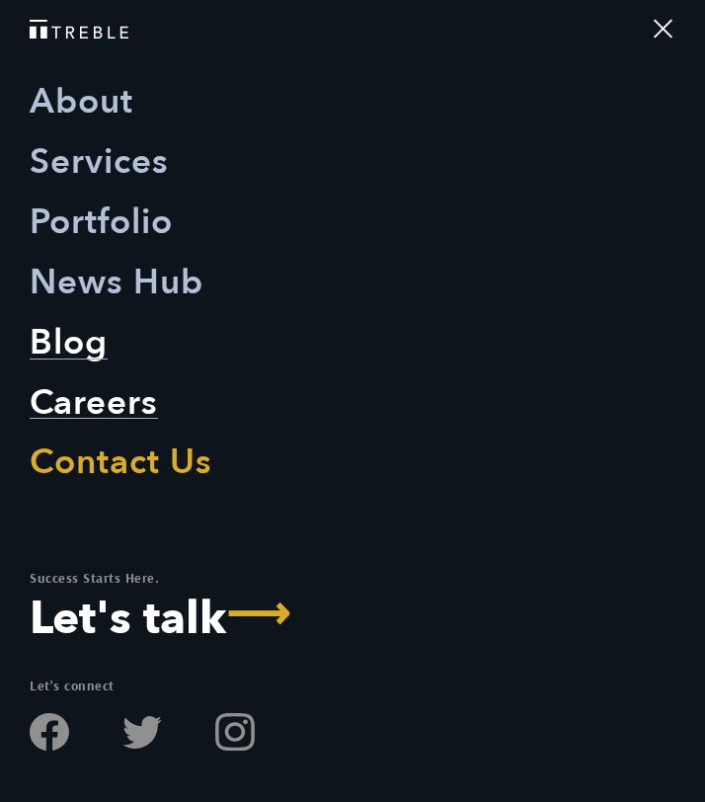
click at [81, 355] on link "Blog" at bounding box center [69, 343] width 78 height 60
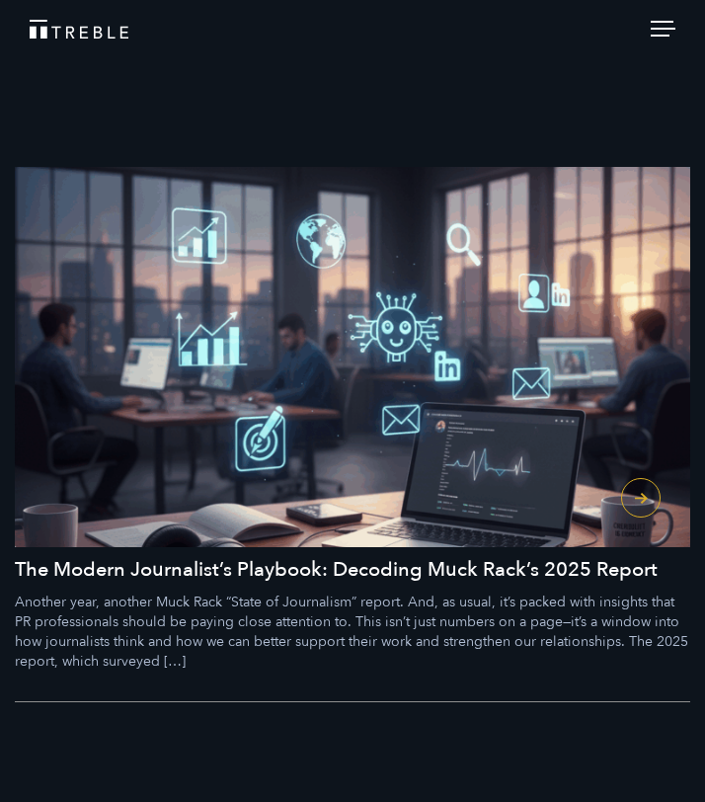
scroll to position [155, 0]
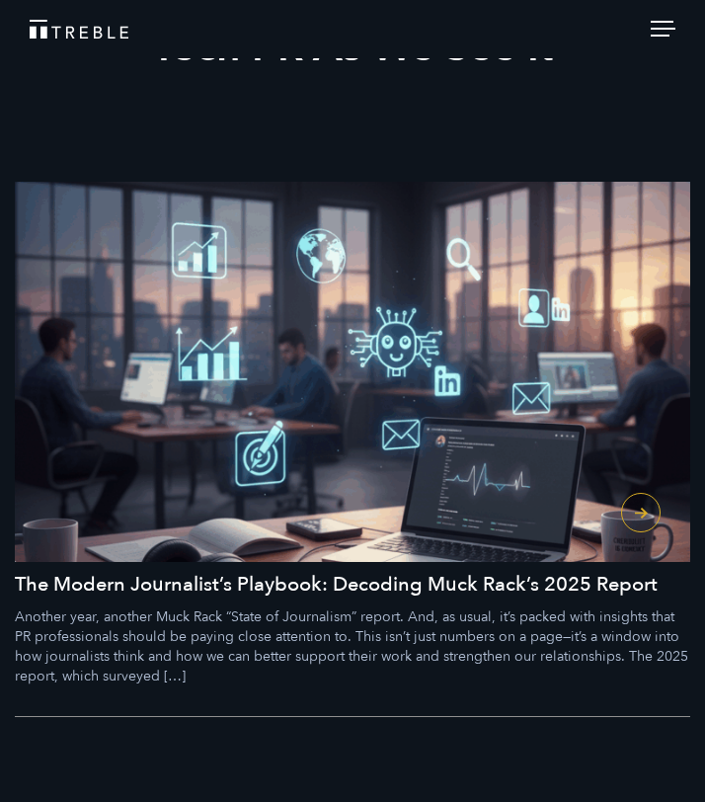
click at [651, 33] on div at bounding box center [663, 32] width 25 height 22
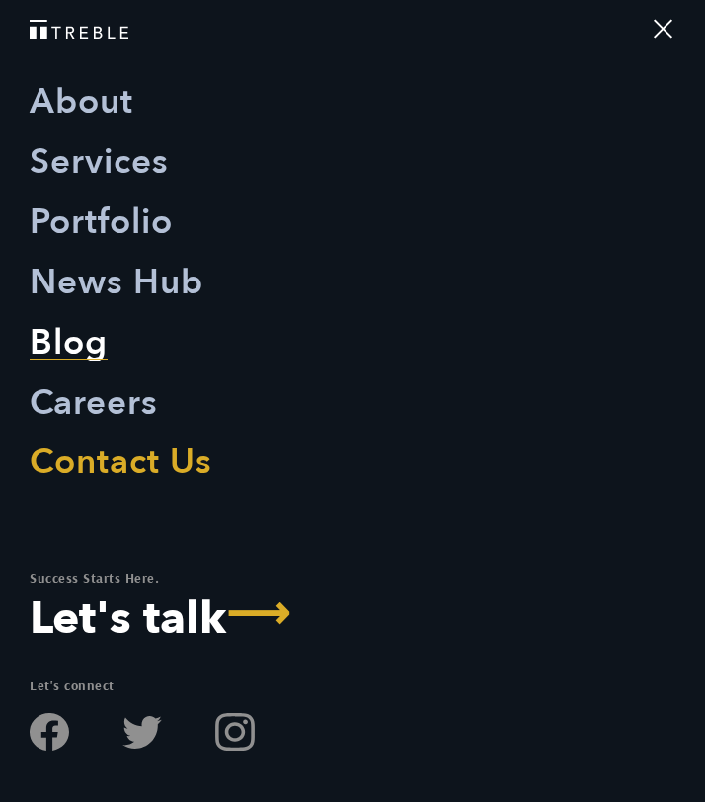
scroll to position [454, 0]
click at [110, 221] on link "Portfolio" at bounding box center [101, 223] width 143 height 60
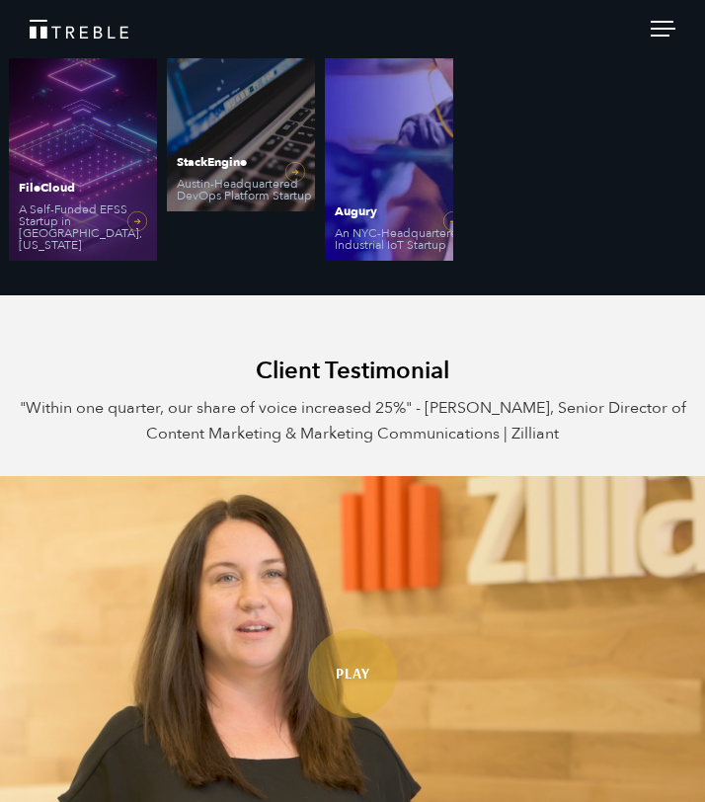
scroll to position [380, 0]
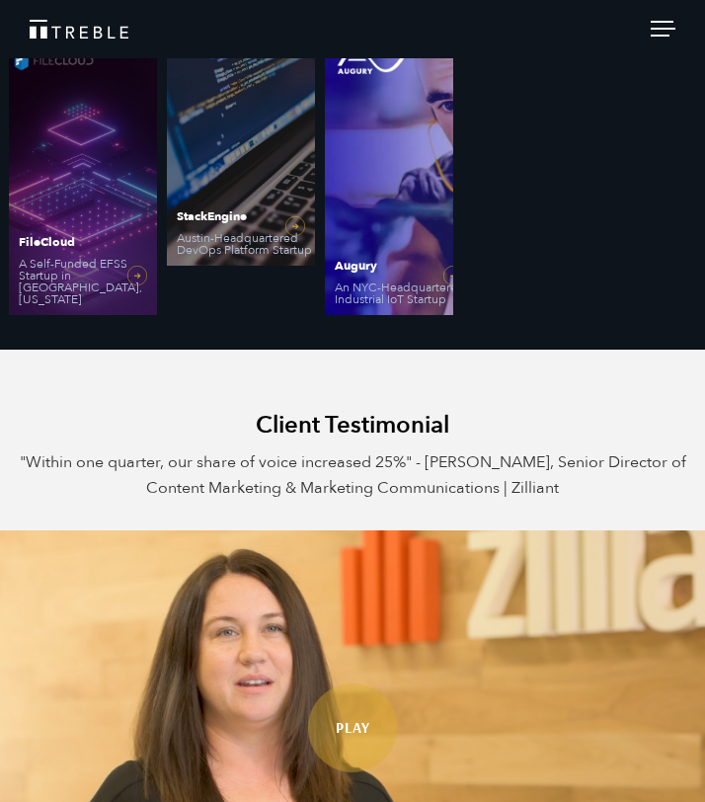
click at [660, 42] on header "Download Treble’s 2025 Cybersecurity Media Pulse Report About Services Portfoli…" at bounding box center [352, 29] width 705 height 58
click at [658, 36] on span at bounding box center [660, 36] width 19 height 2
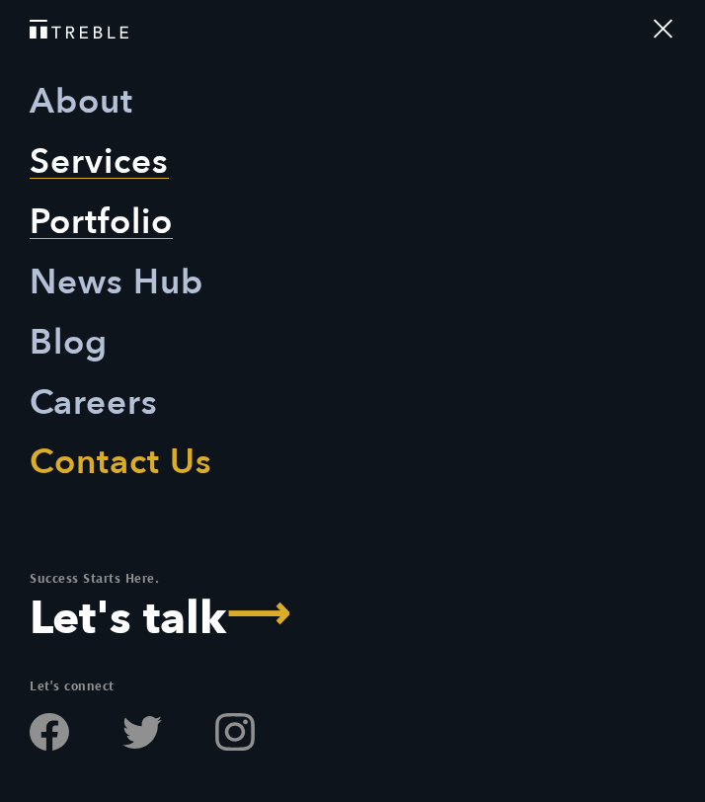
click at [94, 153] on link "Services" at bounding box center [99, 162] width 139 height 60
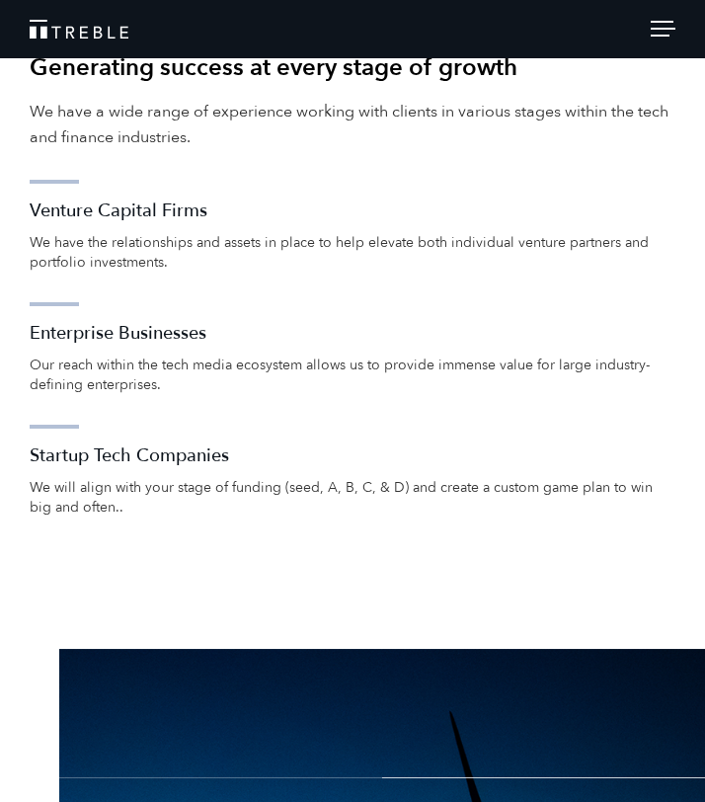
scroll to position [3109, 0]
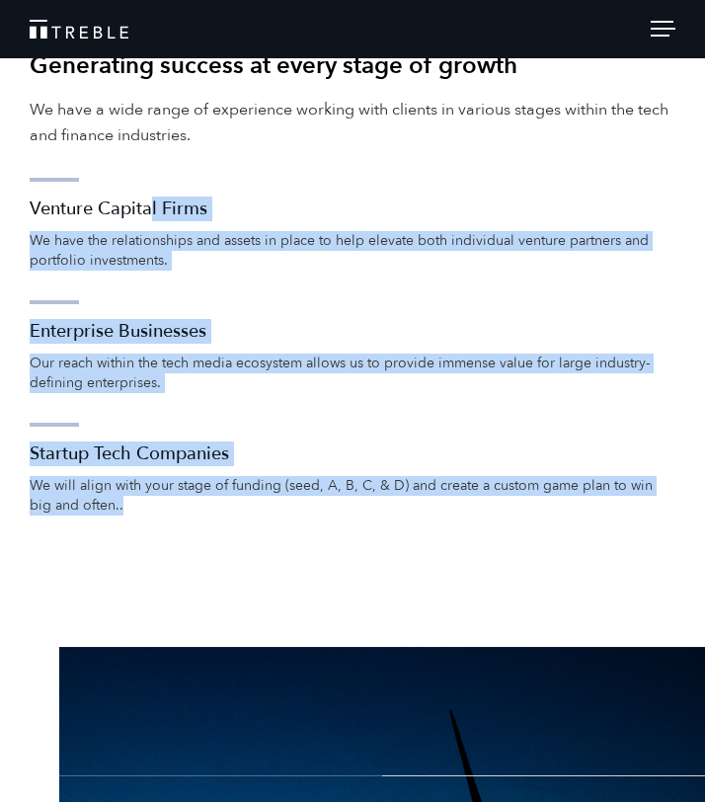
drag, startPoint x: 150, startPoint y: 527, endPoint x: 149, endPoint y: 215, distance: 311.2
click at [149, 215] on div "Who We Serve Generating success at every stage of growth We have a wide range o…" at bounding box center [353, 309] width 676 height 591
click at [149, 215] on h3 "Venture Capital Firms" at bounding box center [353, 210] width 646 height 24
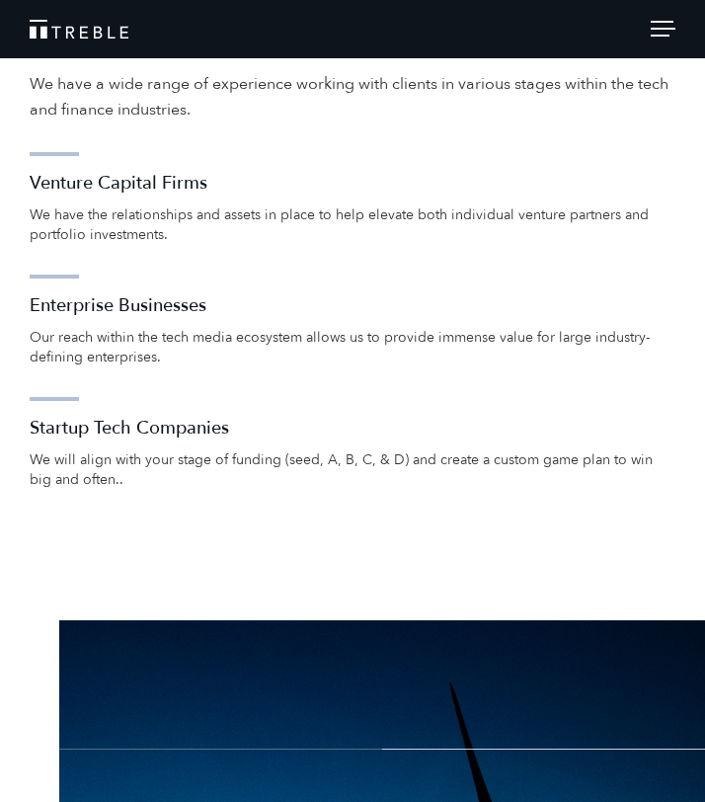
scroll to position [3133, 0]
